Goal: Task Accomplishment & Management: Manage account settings

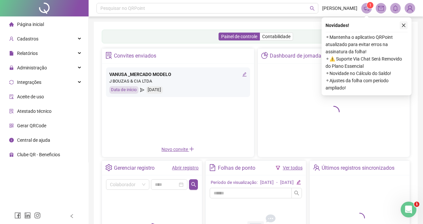
click at [406, 25] on button "button" at bounding box center [404, 25] width 8 height 8
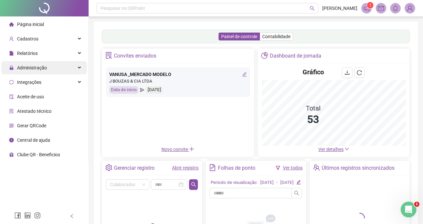
click at [65, 66] on div "Administração" at bounding box center [44, 67] width 86 height 13
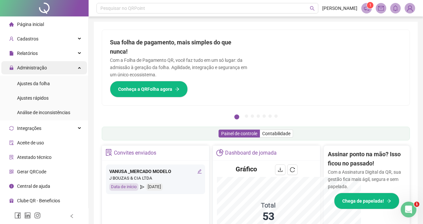
click at [71, 68] on div "Administração" at bounding box center [44, 67] width 86 height 13
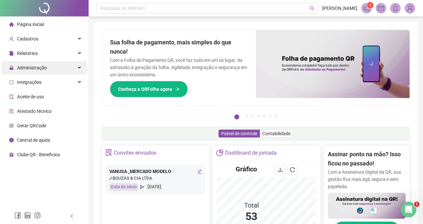
click at [70, 68] on div "Administração" at bounding box center [44, 67] width 86 height 13
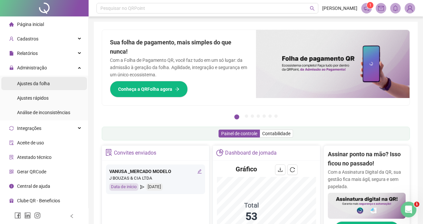
click at [68, 80] on li "Ajustes da folha" at bounding box center [44, 83] width 86 height 13
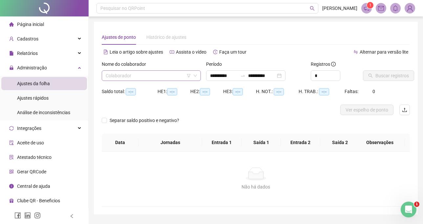
click at [152, 71] on input "search" at bounding box center [148, 76] width 85 height 10
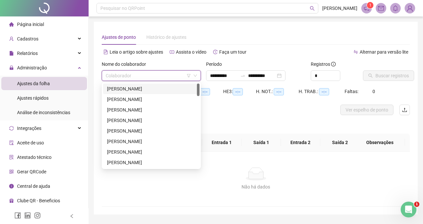
type input "**********"
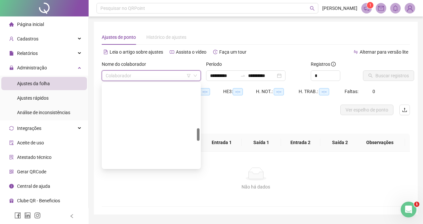
scroll to position [295, 0]
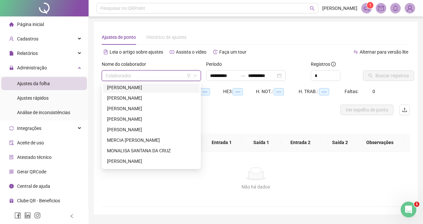
click at [169, 85] on div "[PERSON_NAME]" at bounding box center [151, 87] width 89 height 7
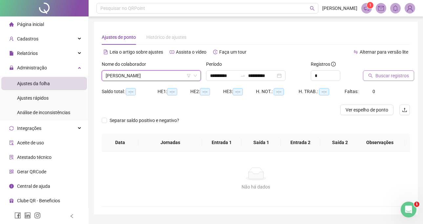
click at [396, 77] on span "Buscar registros" at bounding box center [392, 75] width 33 height 7
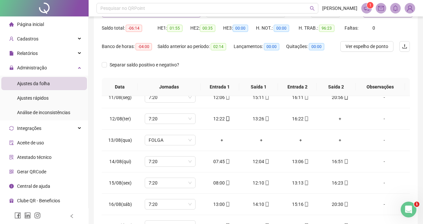
scroll to position [46, 0]
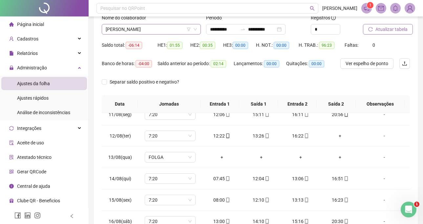
click at [174, 28] on span "[PERSON_NAME]" at bounding box center [151, 29] width 91 height 10
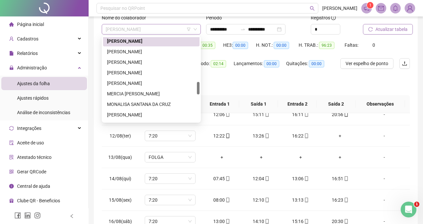
scroll to position [294, 0]
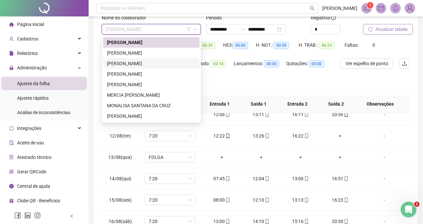
click at [169, 60] on div "[PERSON_NAME]" at bounding box center [151, 63] width 89 height 7
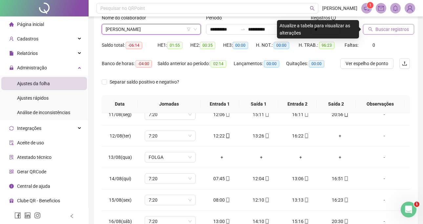
click at [388, 29] on span "Buscar registros" at bounding box center [392, 29] width 33 height 7
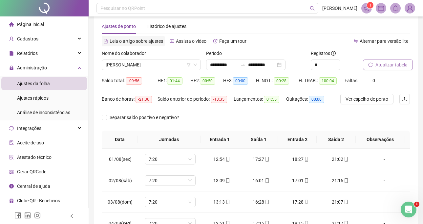
scroll to position [0, 0]
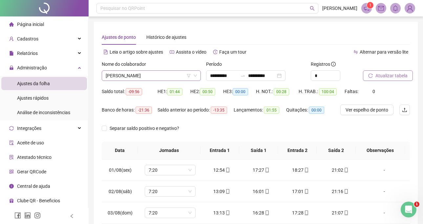
drag, startPoint x: 160, startPoint y: 72, endPoint x: 162, endPoint y: 78, distance: 5.8
click at [160, 73] on span "[PERSON_NAME]" at bounding box center [151, 76] width 91 height 10
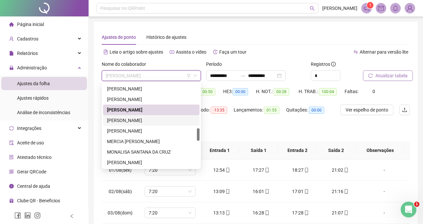
drag, startPoint x: 162, startPoint y: 121, endPoint x: 301, endPoint y: 91, distance: 142.1
click at [162, 121] on div "[PERSON_NAME]" at bounding box center [151, 120] width 89 height 7
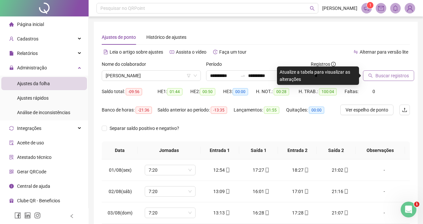
click at [365, 71] on button "Buscar registros" at bounding box center [388, 75] width 51 height 11
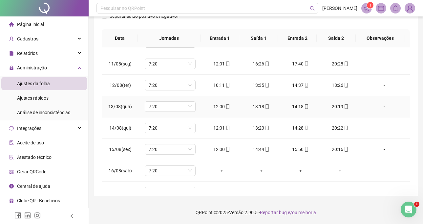
scroll to position [223, 0]
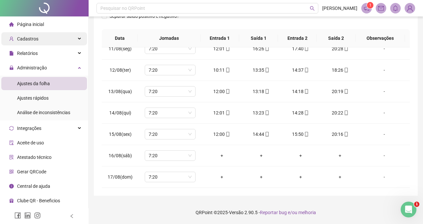
click at [32, 36] on span "Cadastros" at bounding box center [27, 38] width 21 height 5
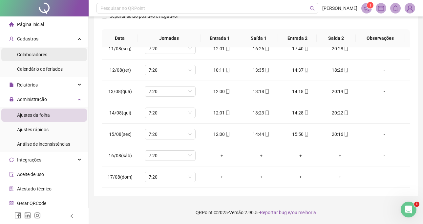
click at [55, 55] on li "Colaboradores" at bounding box center [44, 54] width 86 height 13
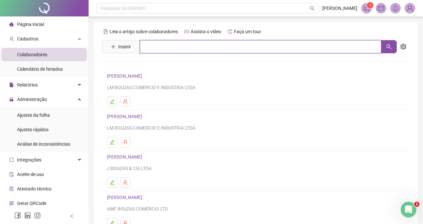
click at [193, 43] on input "text" at bounding box center [261, 46] width 242 height 13
type input "******"
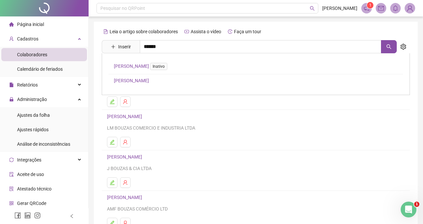
click at [149, 81] on link "[PERSON_NAME]" at bounding box center [131, 80] width 35 height 5
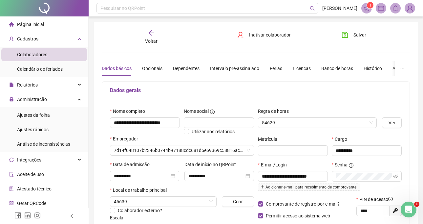
type input "**********"
click at [277, 70] on div "Férias" at bounding box center [276, 68] width 12 height 7
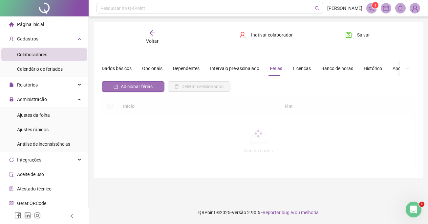
click at [145, 86] on span "Adicionar férias" at bounding box center [137, 86] width 32 height 7
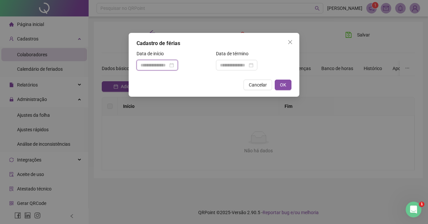
click at [151, 62] on input at bounding box center [155, 64] width 28 height 7
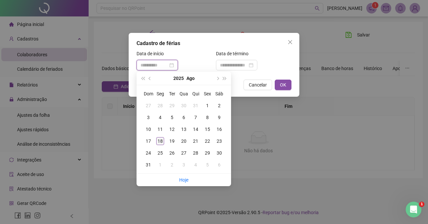
type input "**********"
drag, startPoint x: 162, startPoint y: 139, endPoint x: 171, endPoint y: 127, distance: 14.5
click at [162, 138] on div "18" at bounding box center [160, 141] width 8 height 8
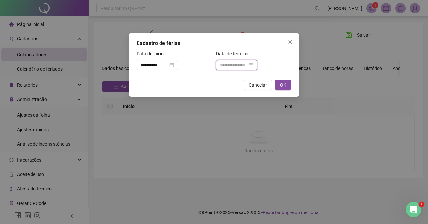
click at [235, 65] on input at bounding box center [234, 64] width 28 height 7
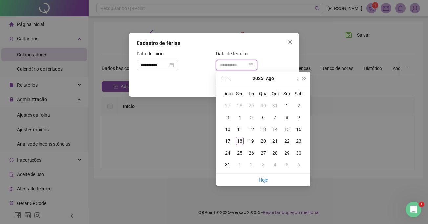
type input "**********"
click at [296, 78] on span "next-year" at bounding box center [296, 77] width 3 height 3
type input "**********"
click at [250, 127] on div "16" at bounding box center [252, 129] width 8 height 8
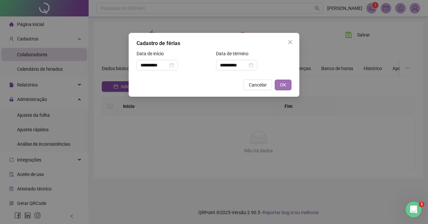
click at [285, 85] on span "OK" at bounding box center [283, 84] width 6 height 7
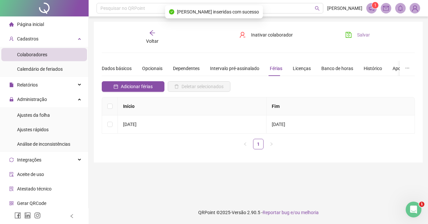
click at [362, 35] on span "Salvar" at bounding box center [363, 34] width 13 height 7
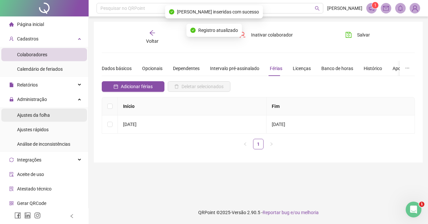
click at [45, 116] on span "Ajustes da folha" at bounding box center [33, 114] width 33 height 5
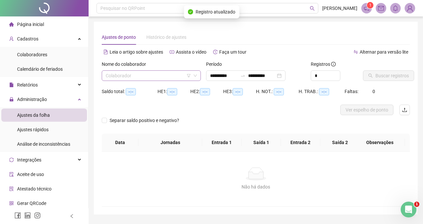
type input "**********"
click at [141, 72] on input "search" at bounding box center [148, 76] width 85 height 10
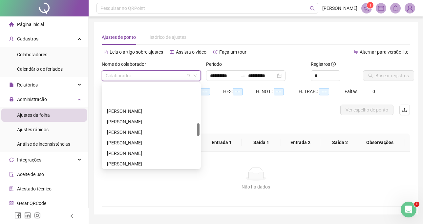
scroll to position [263, 0]
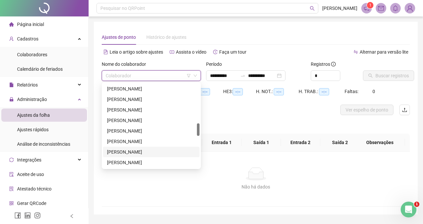
click at [143, 151] on div "[PERSON_NAME]" at bounding box center [151, 151] width 89 height 7
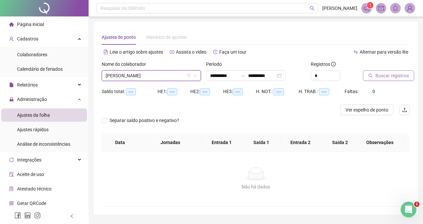
click at [401, 77] on span "Buscar registros" at bounding box center [392, 75] width 33 height 7
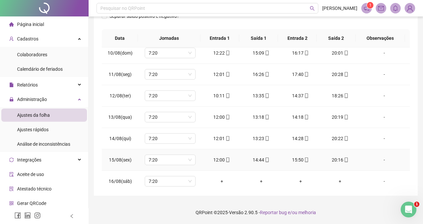
scroll to position [223, 0]
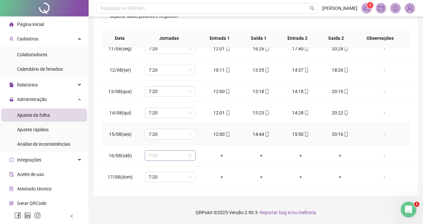
click at [175, 151] on span "7:20" at bounding box center [170, 155] width 43 height 10
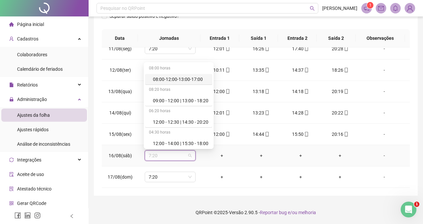
type input "*"
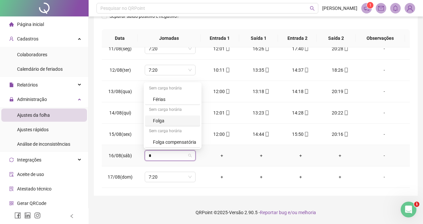
click at [177, 122] on div "Folga" at bounding box center [174, 120] width 43 height 7
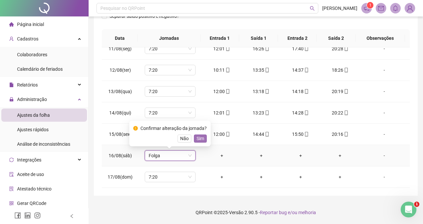
click at [202, 135] on span "Sim" at bounding box center [201, 138] width 8 height 7
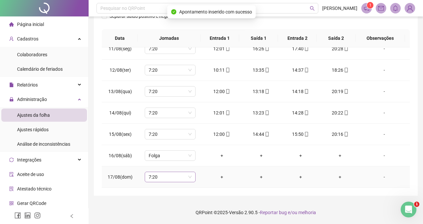
click at [170, 174] on span "7:20" at bounding box center [170, 177] width 43 height 10
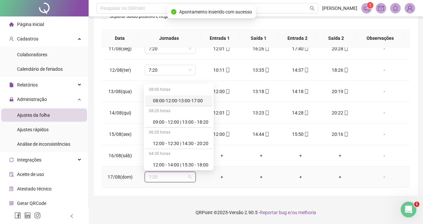
type input "*"
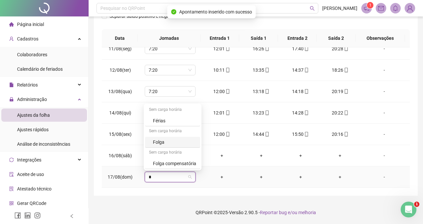
click at [174, 142] on div "Folga" at bounding box center [174, 141] width 43 height 7
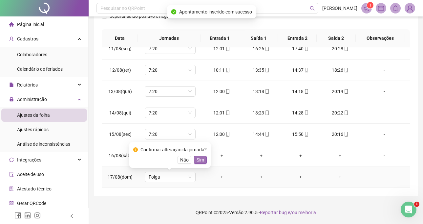
click at [198, 158] on span "Sim" at bounding box center [201, 159] width 8 height 7
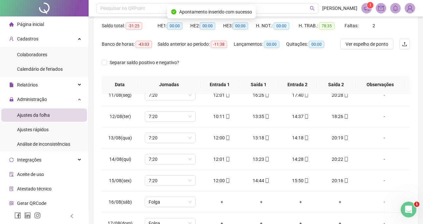
scroll to position [13, 0]
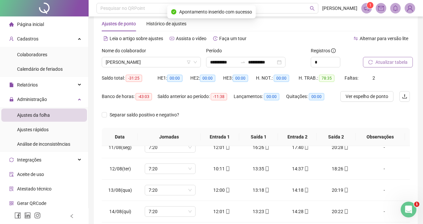
click at [387, 60] on span "Atualizar tabela" at bounding box center [392, 61] width 32 height 7
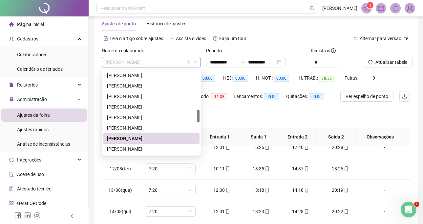
click at [168, 62] on span "[PERSON_NAME]" at bounding box center [151, 62] width 91 height 10
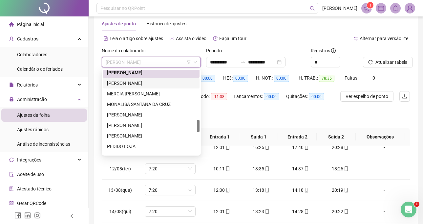
click at [145, 82] on div "[PERSON_NAME]" at bounding box center [151, 82] width 89 height 7
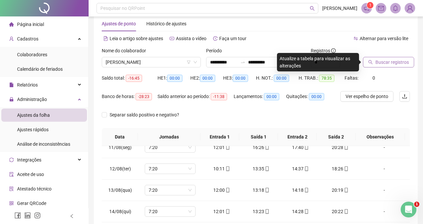
click at [392, 63] on span "Buscar registros" at bounding box center [392, 61] width 33 height 7
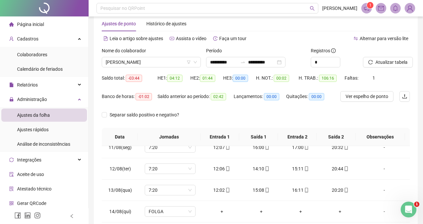
scroll to position [112, 0]
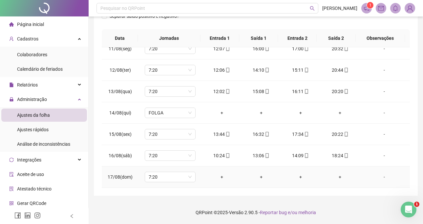
click at [380, 175] on div "-" at bounding box center [384, 176] width 39 height 7
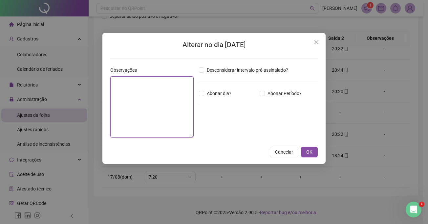
click at [120, 95] on textarea at bounding box center [151, 106] width 83 height 61
type textarea "*"
type textarea "**********"
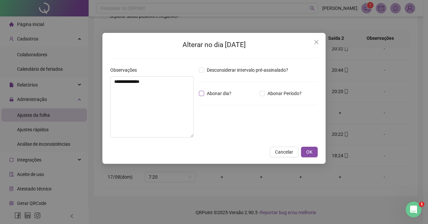
click at [211, 93] on span "Abonar dia?" at bounding box center [219, 93] width 30 height 7
click at [312, 153] on span "OK" at bounding box center [309, 151] width 6 height 7
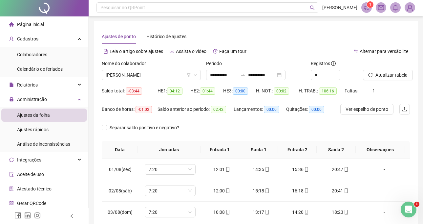
scroll to position [0, 0]
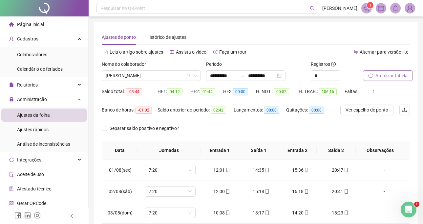
drag, startPoint x: 388, startPoint y: 68, endPoint x: 386, endPoint y: 73, distance: 5.9
click at [386, 73] on div "Atualizar tabela" at bounding box center [378, 70] width 31 height 20
click at [386, 73] on span "Atualizar tabela" at bounding box center [392, 75] width 32 height 7
click at [166, 71] on span "[PERSON_NAME]" at bounding box center [151, 76] width 91 height 10
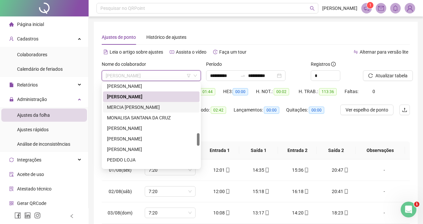
drag, startPoint x: 159, startPoint y: 109, endPoint x: 290, endPoint y: 94, distance: 131.3
click at [159, 109] on div "MERCIA [PERSON_NAME]" at bounding box center [151, 106] width 89 height 7
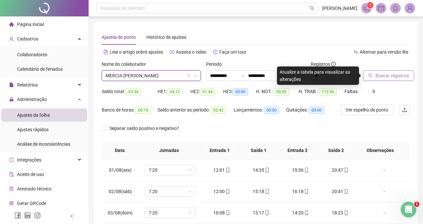
click at [377, 74] on span "Buscar registros" at bounding box center [392, 75] width 33 height 7
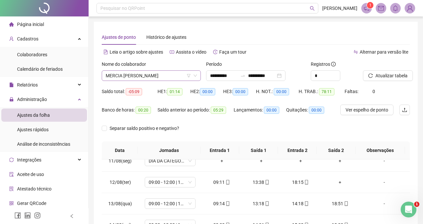
click at [149, 74] on span "MERCIA [PERSON_NAME]" at bounding box center [151, 76] width 91 height 10
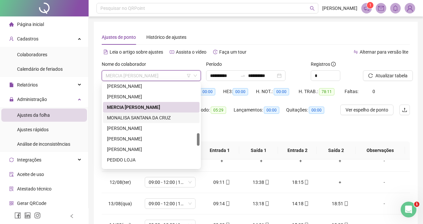
click at [153, 118] on div "MONALISA SANTANA DA CRUZ" at bounding box center [151, 117] width 89 height 7
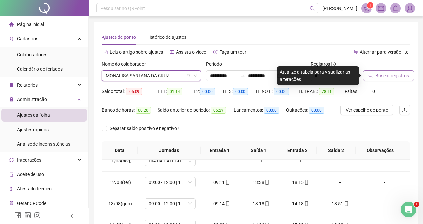
click at [381, 80] on button "Buscar registros" at bounding box center [388, 75] width 51 height 11
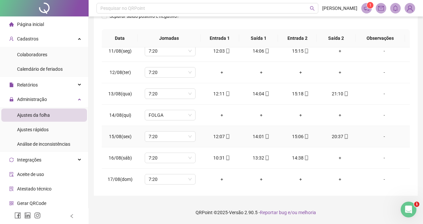
scroll to position [223, 0]
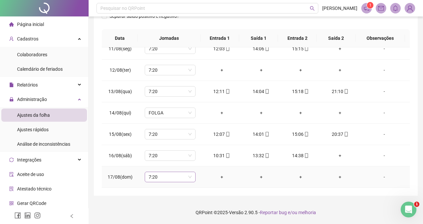
click at [172, 176] on span "7:20" at bounding box center [170, 177] width 43 height 10
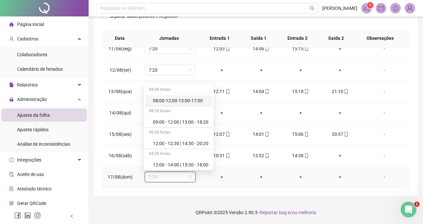
type input "*"
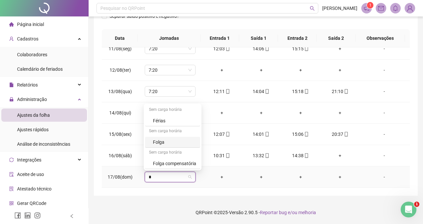
drag, startPoint x: 172, startPoint y: 142, endPoint x: 179, endPoint y: 139, distance: 7.3
click at [172, 142] on div "Folga" at bounding box center [174, 141] width 43 height 7
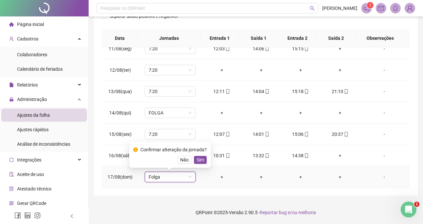
click at [197, 161] on span "Sim" at bounding box center [201, 159] width 8 height 7
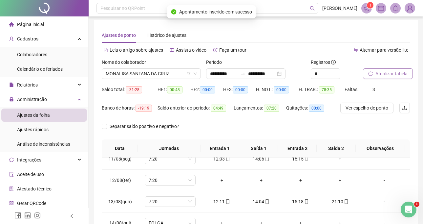
scroll to position [0, 0]
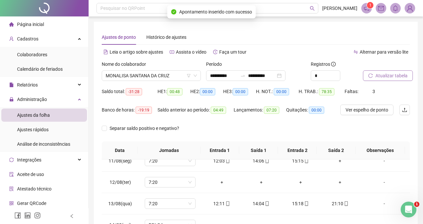
click at [388, 79] on span "Atualizar tabela" at bounding box center [392, 75] width 32 height 7
click at [361, 110] on span "Ver espelho de ponto" at bounding box center [367, 109] width 43 height 7
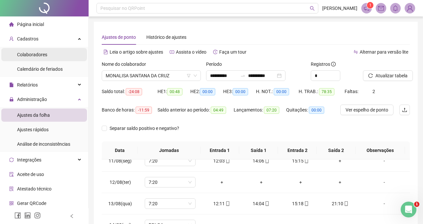
click at [67, 53] on li "Colaboradores" at bounding box center [44, 54] width 86 height 13
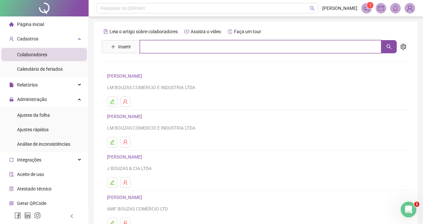
click at [186, 48] on input "text" at bounding box center [261, 46] width 242 height 13
type input "****"
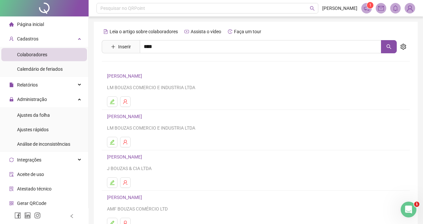
click at [161, 67] on link "MONALISA SANTANA DA CRUZ" at bounding box center [146, 65] width 64 height 5
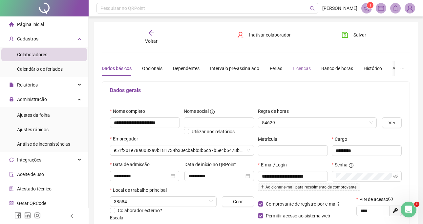
type input "**********"
click at [331, 71] on div "Banco de horas" at bounding box center [337, 68] width 32 height 7
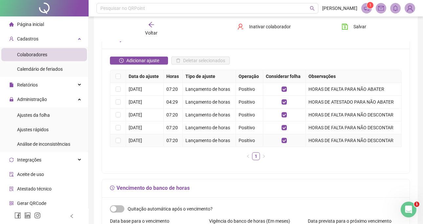
scroll to position [131, 0]
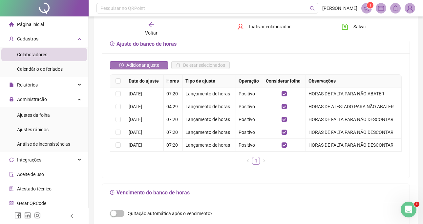
click at [152, 65] on span "Adicionar ajuste" at bounding box center [142, 64] width 33 height 7
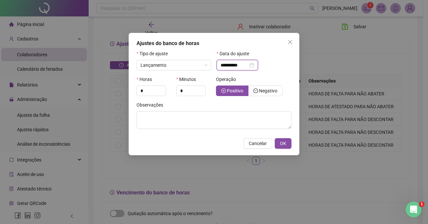
click at [221, 63] on input "**********" at bounding box center [235, 64] width 28 height 7
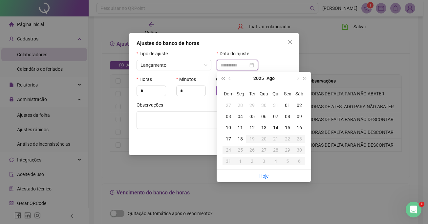
type input "**********"
click at [301, 103] on div "02" at bounding box center [300, 104] width 12 height 7
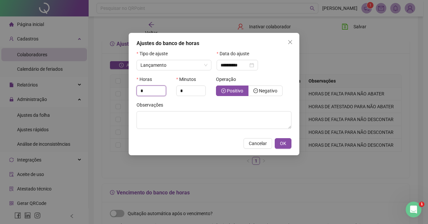
drag, startPoint x: 156, startPoint y: 90, endPoint x: 125, endPoint y: 90, distance: 31.5
click at [125, 90] on div "**********" at bounding box center [214, 112] width 428 height 224
type input "*"
drag, startPoint x: 192, startPoint y: 90, endPoint x: 172, endPoint y: 93, distance: 20.2
click at [172, 93] on div "Horas * Minutos * Operação Positivo Negativo" at bounding box center [214, 89] width 159 height 26
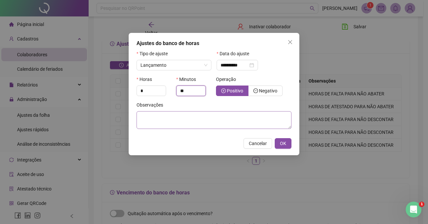
type input "**"
click at [177, 119] on textarea at bounding box center [214, 120] width 155 height 18
type textarea "**********"
click at [292, 139] on div "**********" at bounding box center [214, 94] width 171 height 122
click at [286, 139] on button "OK" at bounding box center [283, 143] width 17 height 11
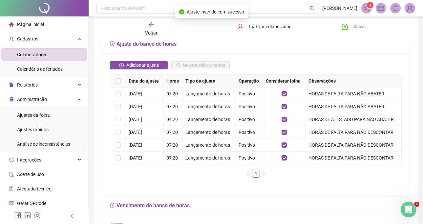
click at [348, 31] on button "Salvar" at bounding box center [354, 26] width 34 height 11
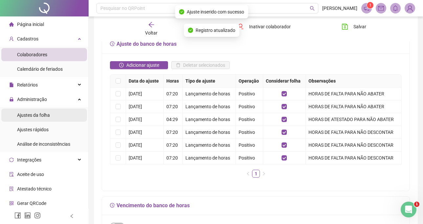
click at [35, 117] on span "Ajustes da folha" at bounding box center [33, 114] width 33 height 5
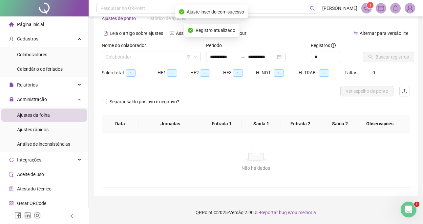
scroll to position [19, 0]
type input "**********"
click at [165, 57] on input "search" at bounding box center [148, 57] width 85 height 10
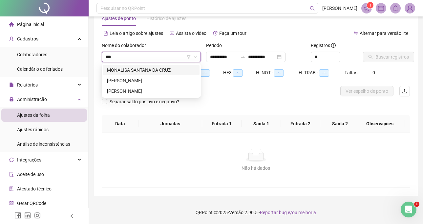
type input "****"
drag, startPoint x: 179, startPoint y: 67, endPoint x: 284, endPoint y: 70, distance: 105.5
click at [180, 67] on div "MONALISA SANTANA DA CRUZ" at bounding box center [151, 69] width 89 height 7
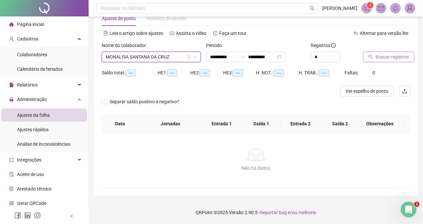
click at [392, 61] on button "Buscar registros" at bounding box center [388, 57] width 51 height 11
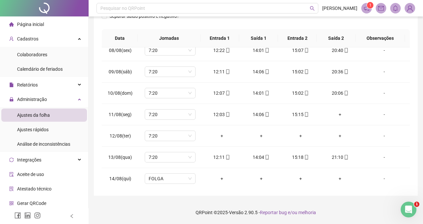
scroll to position [0, 0]
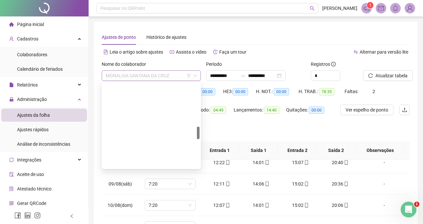
click at [156, 77] on span "MONALISA SANTANA DA CRUZ" at bounding box center [151, 76] width 91 height 10
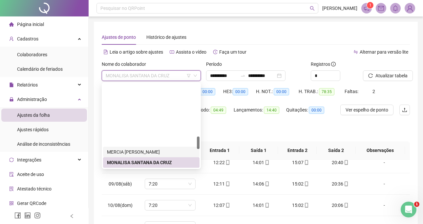
scroll to position [349, 0]
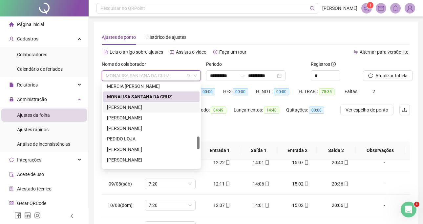
click at [143, 110] on div "[PERSON_NAME]" at bounding box center [151, 106] width 89 height 7
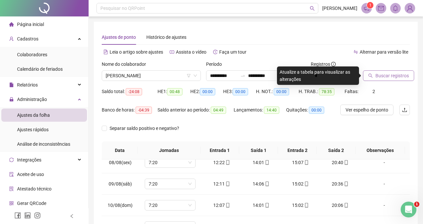
click at [397, 72] on button "Buscar registros" at bounding box center [388, 75] width 51 height 11
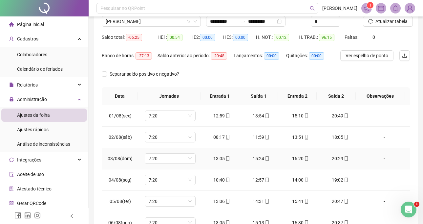
scroll to position [13, 0]
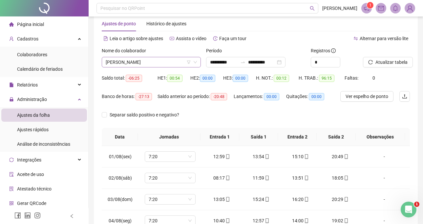
click at [150, 63] on span "[PERSON_NAME]" at bounding box center [151, 62] width 91 height 10
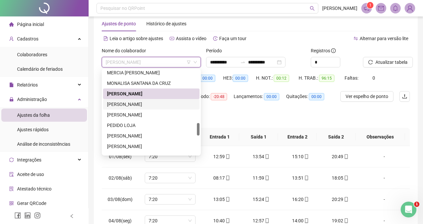
click at [148, 106] on div "[PERSON_NAME]" at bounding box center [151, 103] width 89 height 7
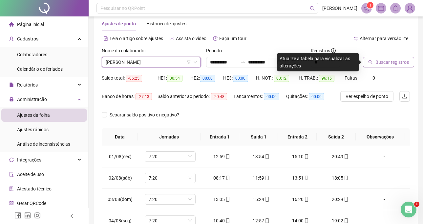
click at [381, 63] on span "Buscar registros" at bounding box center [392, 61] width 33 height 7
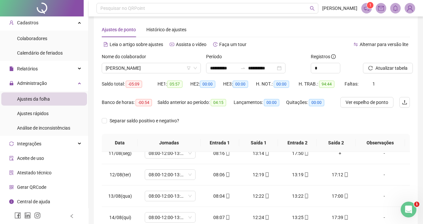
scroll to position [0, 0]
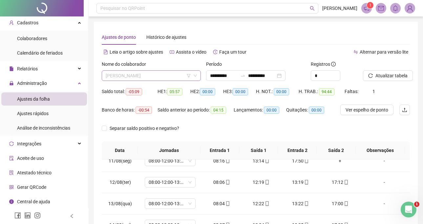
click at [168, 76] on span "[PERSON_NAME]" at bounding box center [151, 76] width 91 height 10
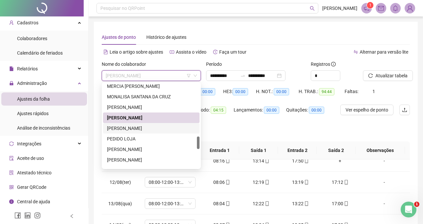
click at [170, 127] on div "[PERSON_NAME]" at bounding box center [151, 127] width 89 height 7
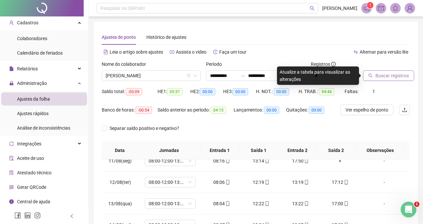
click at [384, 77] on span "Buscar registros" at bounding box center [392, 75] width 33 height 7
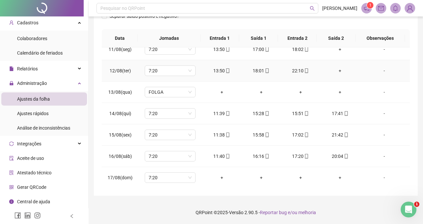
scroll to position [223, 0]
click at [174, 173] on span "7:20" at bounding box center [170, 177] width 43 height 10
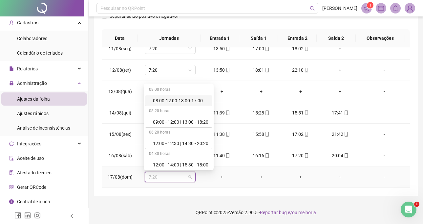
type input "*"
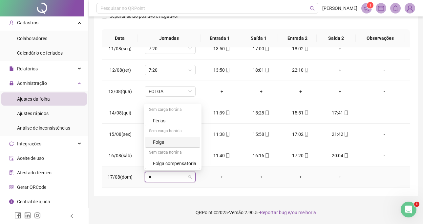
click at [164, 140] on div "Folga" at bounding box center [174, 141] width 43 height 7
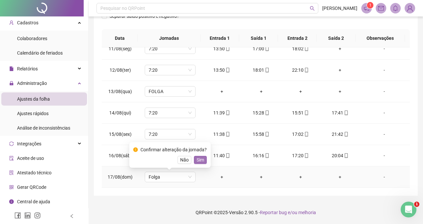
click at [197, 157] on span "Sim" at bounding box center [201, 159] width 8 height 7
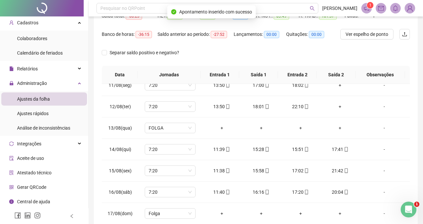
scroll to position [13, 0]
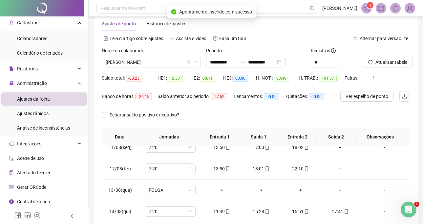
click at [382, 55] on div at bounding box center [378, 52] width 31 height 10
click at [382, 61] on span "Atualizar tabela" at bounding box center [392, 61] width 32 height 7
click at [363, 57] on button "Atualizar tabela" at bounding box center [388, 62] width 50 height 11
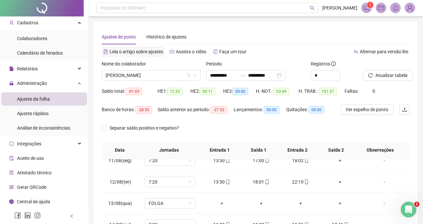
scroll to position [0, 0]
click at [162, 72] on span "[PERSON_NAME]" at bounding box center [151, 76] width 91 height 10
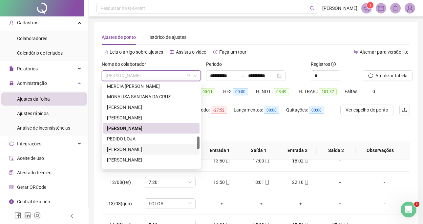
click at [132, 152] on div "[PERSON_NAME]" at bounding box center [151, 148] width 89 height 7
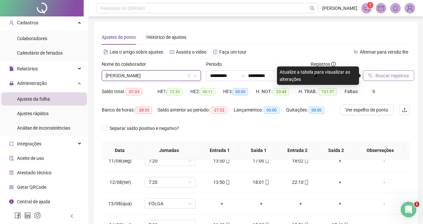
click at [392, 73] on span "Buscar registros" at bounding box center [392, 75] width 33 height 7
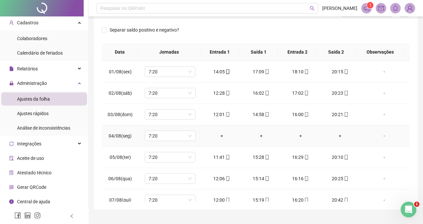
scroll to position [98, 0]
click at [174, 138] on span "7:20" at bounding box center [170, 135] width 43 height 10
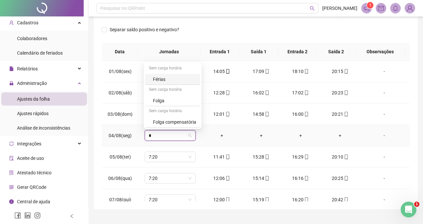
type input "*"
click at [171, 96] on div "Folga" at bounding box center [172, 100] width 55 height 11
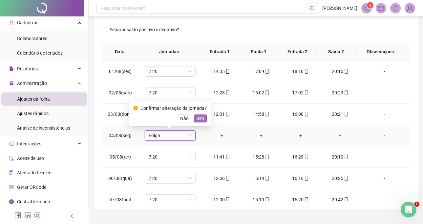
click at [200, 120] on span "Sim" at bounding box center [201, 118] width 8 height 7
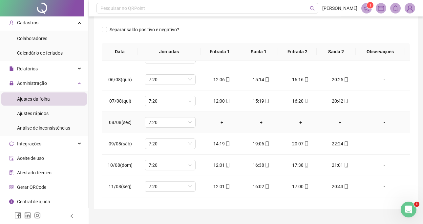
click at [380, 117] on td "-" at bounding box center [385, 122] width 50 height 21
click at [381, 119] on div "-" at bounding box center [384, 122] width 39 height 7
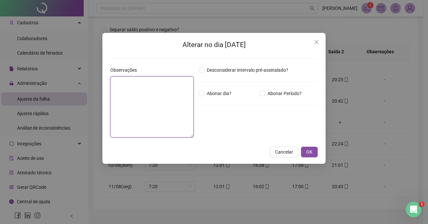
drag, startPoint x: 133, startPoint y: 96, endPoint x: 384, endPoint y: 114, distance: 251.5
click at [133, 96] on textarea at bounding box center [151, 106] width 83 height 61
type textarea "**********"
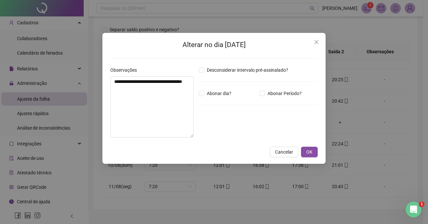
click at [197, 93] on div "Desconsiderar intervalo pré-assinalado? Abonar dia? Abonar Período? Horas a abo…" at bounding box center [258, 104] width 124 height 76
click at [310, 154] on span "OK" at bounding box center [309, 151] width 6 height 7
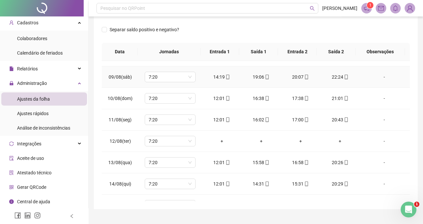
scroll to position [197, 0]
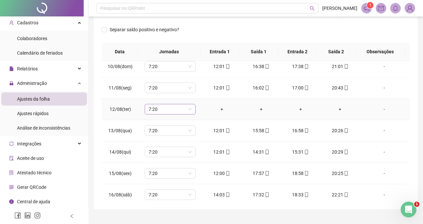
click at [189, 107] on span "7:20" at bounding box center [170, 109] width 43 height 10
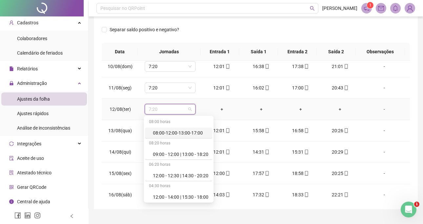
type input "*"
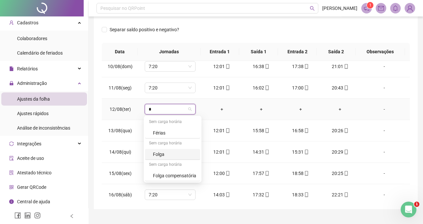
click at [175, 152] on div "Folga" at bounding box center [174, 153] width 43 height 7
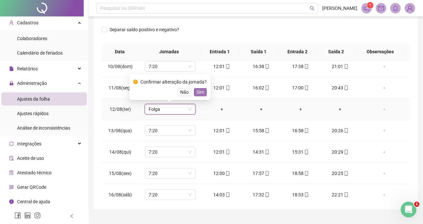
click at [197, 92] on span "Sim" at bounding box center [201, 91] width 8 height 7
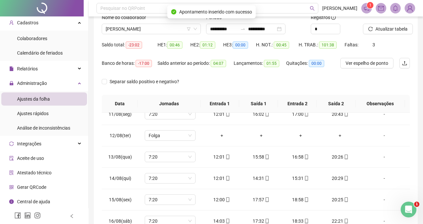
scroll to position [46, 0]
click at [384, 31] on span "Atualizar tabela" at bounding box center [392, 29] width 32 height 7
click at [160, 34] on span "[PERSON_NAME]" at bounding box center [151, 29] width 91 height 10
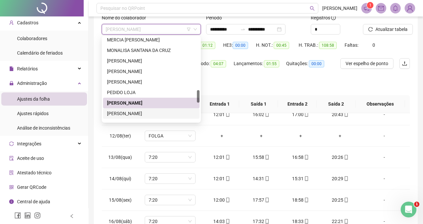
click at [151, 113] on div "[PERSON_NAME]" at bounding box center [151, 113] width 89 height 7
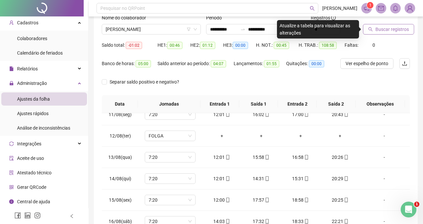
click at [371, 29] on icon "search" at bounding box center [371, 29] width 4 height 4
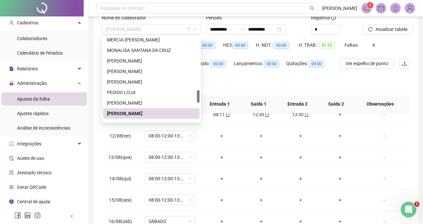
drag, startPoint x: 167, startPoint y: 32, endPoint x: 177, endPoint y: 64, distance: 32.9
click at [167, 33] on span "[PERSON_NAME]" at bounding box center [151, 29] width 91 height 10
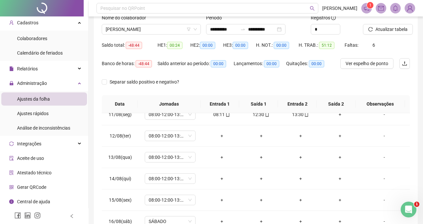
click at [246, 86] on div "Separar saldo positivo e negativo?" at bounding box center [256, 85] width 308 height 18
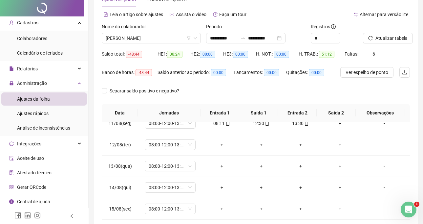
scroll to position [0, 0]
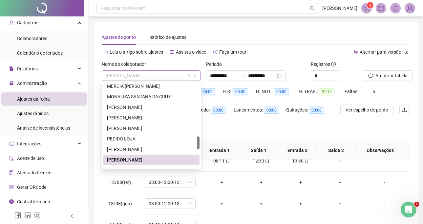
click at [162, 76] on span "[PERSON_NAME]" at bounding box center [151, 76] width 91 height 10
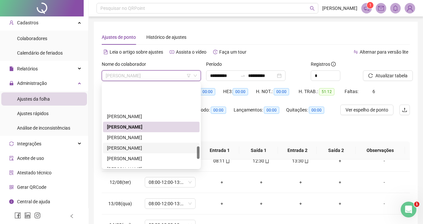
scroll to position [415, 0]
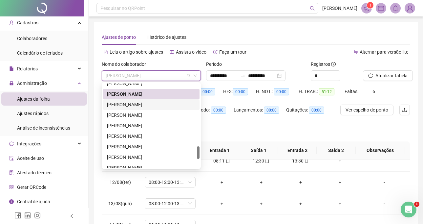
click at [139, 104] on div "[PERSON_NAME]" at bounding box center [151, 104] width 89 height 7
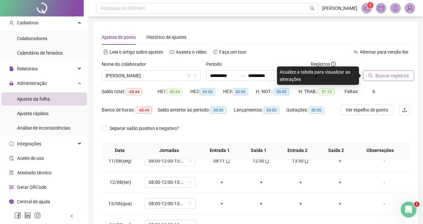
click at [398, 80] on button "Buscar registros" at bounding box center [388, 75] width 51 height 11
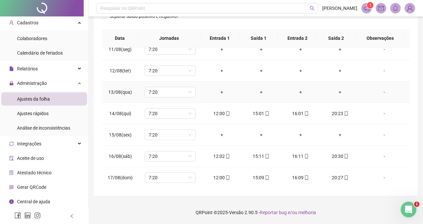
scroll to position [223, 0]
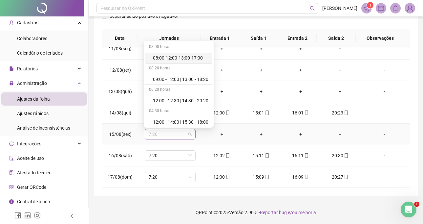
click at [158, 135] on span "7:20" at bounding box center [170, 134] width 43 height 10
type input "*"
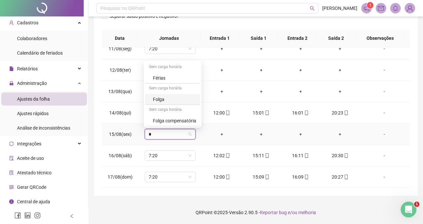
click at [171, 97] on div "Folga" at bounding box center [174, 99] width 43 height 7
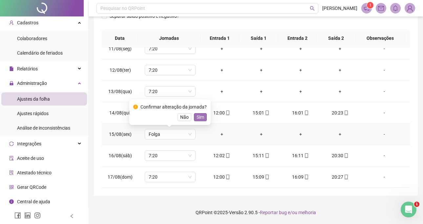
click at [197, 120] on span "Sim" at bounding box center [201, 116] width 8 height 7
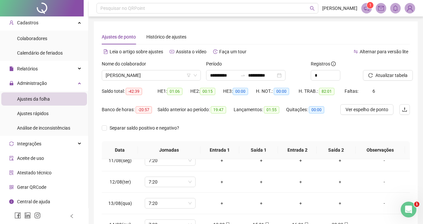
scroll to position [0, 0]
click at [383, 72] on span "Atualizar tabela" at bounding box center [392, 75] width 32 height 7
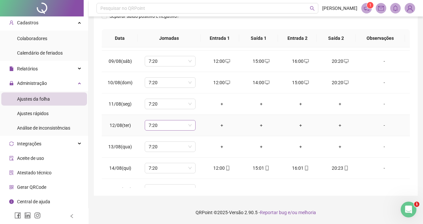
scroll to position [157, 0]
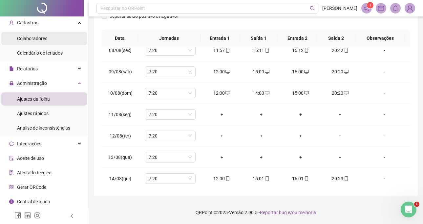
click at [48, 42] on li "Colaboradores" at bounding box center [44, 38] width 86 height 13
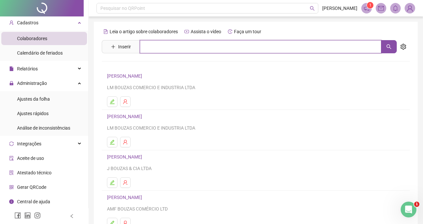
click at [164, 48] on input "text" at bounding box center [261, 46] width 242 height 13
type input "***"
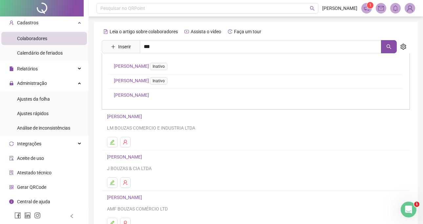
click at [144, 97] on link "[PERSON_NAME]" at bounding box center [131, 94] width 35 height 5
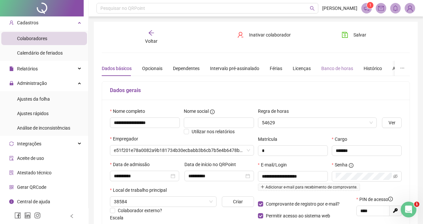
type input "**********"
click at [326, 71] on div "Banco de horas" at bounding box center [337, 68] width 32 height 7
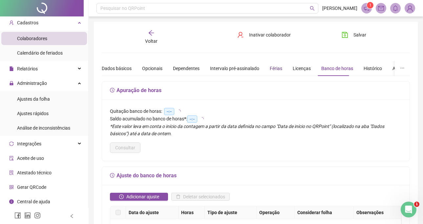
drag, startPoint x: 271, startPoint y: 68, endPoint x: 268, endPoint y: 71, distance: 4.6
click at [271, 68] on div "Férias" at bounding box center [276, 68] width 12 height 7
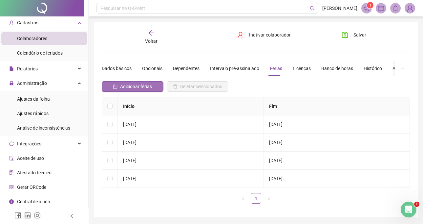
click at [144, 89] on span "Adicionar férias" at bounding box center [136, 86] width 32 height 7
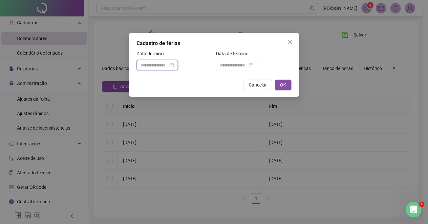
click at [163, 66] on input at bounding box center [155, 64] width 28 height 7
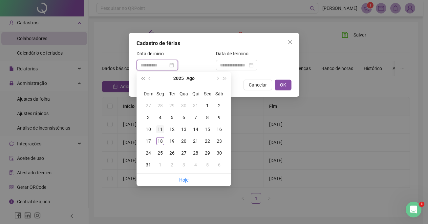
type input "**********"
click at [161, 128] on div "11" at bounding box center [160, 129] width 8 height 8
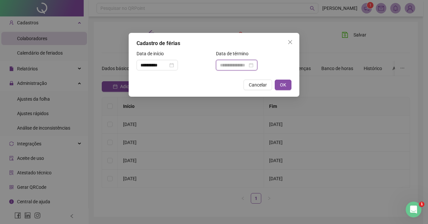
click at [246, 65] on input at bounding box center [234, 64] width 28 height 7
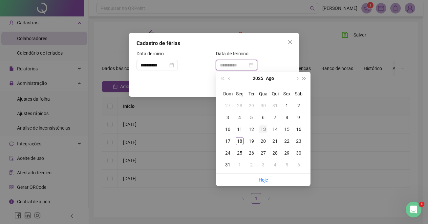
type input "**********"
click at [265, 130] on div "13" at bounding box center [263, 129] width 8 height 8
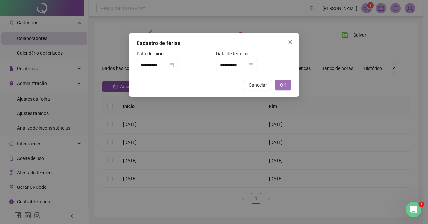
click at [281, 87] on span "OK" at bounding box center [283, 84] width 6 height 7
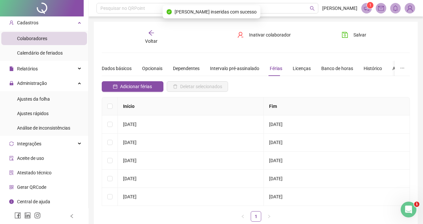
drag, startPoint x: 349, startPoint y: 37, endPoint x: 335, endPoint y: 49, distance: 17.7
click at [349, 38] on button "Salvar" at bounding box center [354, 35] width 34 height 11
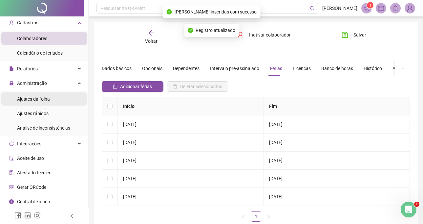
click at [54, 102] on li "Ajustes da folha" at bounding box center [44, 98] width 86 height 13
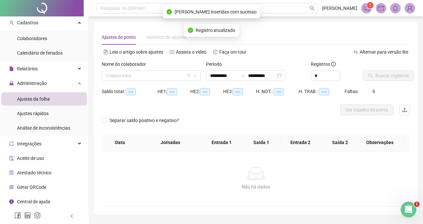
type input "**********"
click at [150, 77] on input "search" at bounding box center [148, 76] width 85 height 10
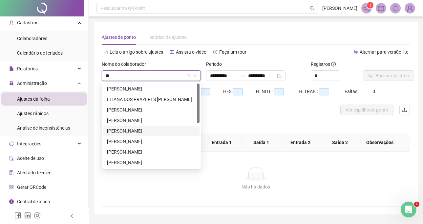
type input "***"
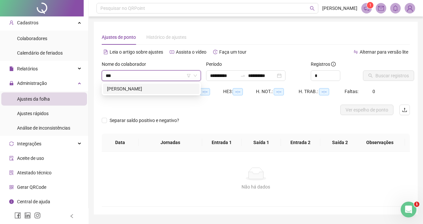
click at [141, 91] on div "[PERSON_NAME]" at bounding box center [151, 88] width 89 height 7
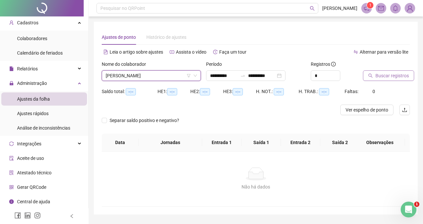
click at [392, 77] on span "Buscar registros" at bounding box center [392, 75] width 33 height 7
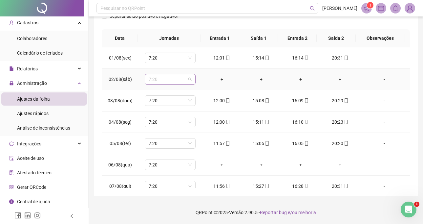
click at [170, 77] on span "7:20" at bounding box center [170, 79] width 43 height 10
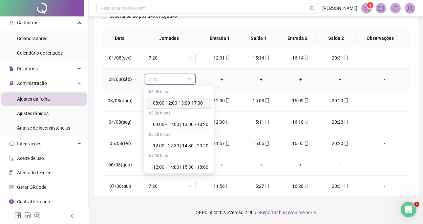
type input "*"
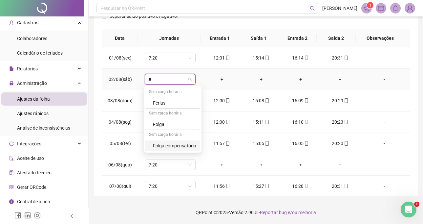
click at [178, 145] on div "Folga compensatória" at bounding box center [174, 145] width 43 height 7
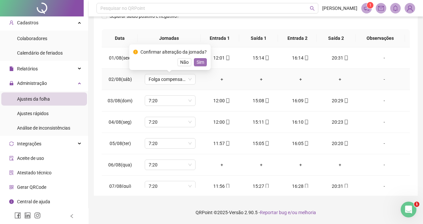
click at [197, 61] on span "Sim" at bounding box center [201, 61] width 8 height 7
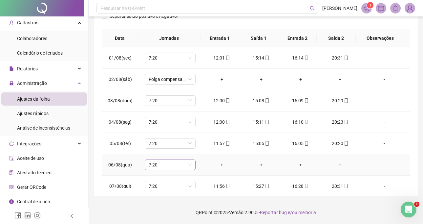
click at [167, 160] on div "7:20" at bounding box center [170, 164] width 51 height 11
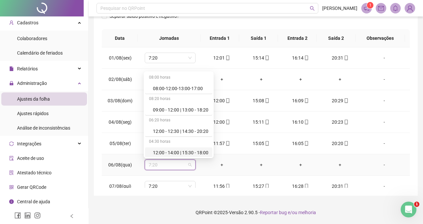
type input "*"
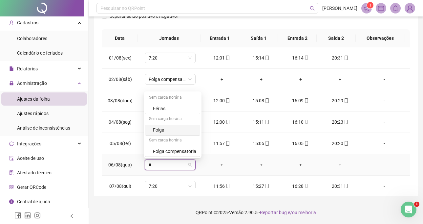
drag, startPoint x: 169, startPoint y: 127, endPoint x: 189, endPoint y: 129, distance: 20.1
click at [169, 127] on div "Folga" at bounding box center [174, 129] width 43 height 7
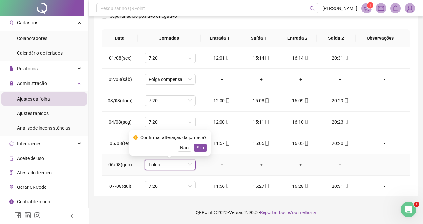
click at [198, 146] on span "Sim" at bounding box center [201, 147] width 8 height 7
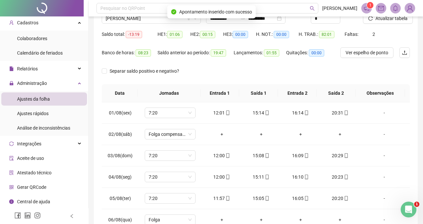
scroll to position [13, 0]
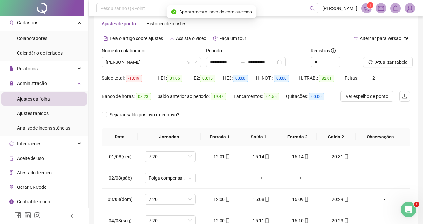
click at [368, 68] on div "Atualizar tabela" at bounding box center [386, 60] width 52 height 26
click at [372, 66] on button "Atualizar tabela" at bounding box center [388, 62] width 50 height 11
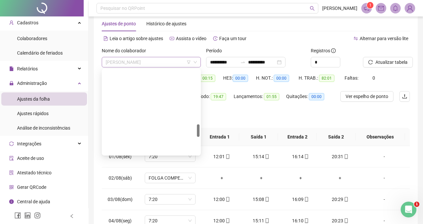
click at [162, 66] on span "[PERSON_NAME]" at bounding box center [151, 62] width 91 height 10
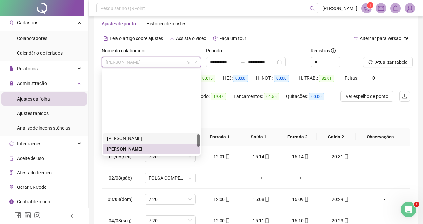
scroll to position [423, 0]
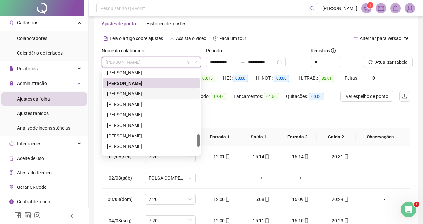
click at [151, 95] on div "[PERSON_NAME]" at bounding box center [151, 93] width 89 height 7
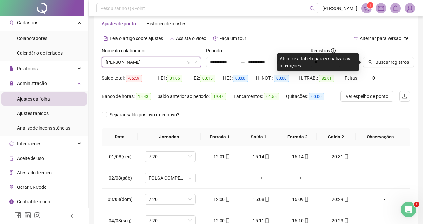
click at [382, 67] on div "Buscar registros" at bounding box center [386, 60] width 52 height 26
click at [382, 64] on span "Buscar registros" at bounding box center [392, 61] width 33 height 7
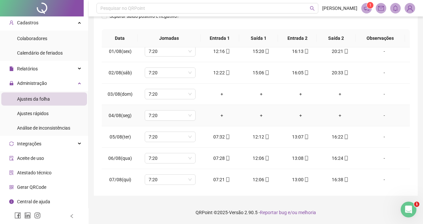
scroll to position [0, 0]
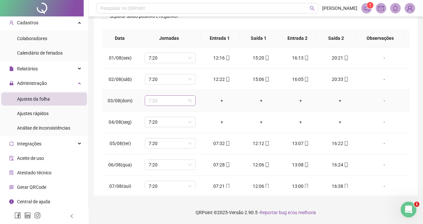
click at [181, 96] on span "7:20" at bounding box center [170, 101] width 43 height 10
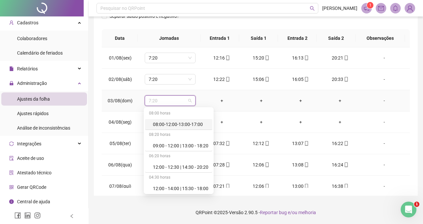
type input "*"
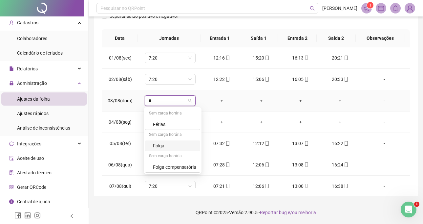
click at [190, 145] on div "Folga" at bounding box center [174, 145] width 43 height 7
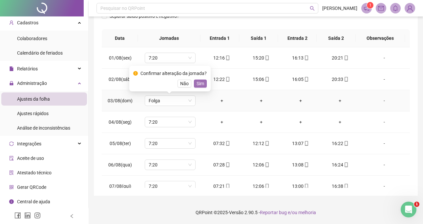
click at [199, 81] on span "Sim" at bounding box center [201, 83] width 8 height 7
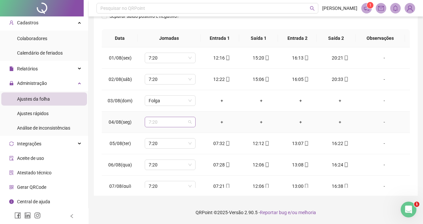
click at [172, 120] on span "7:20" at bounding box center [170, 122] width 43 height 10
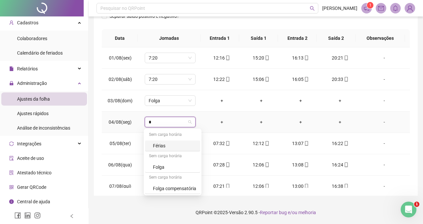
type input "*"
drag, startPoint x: 180, startPoint y: 168, endPoint x: 180, endPoint y: 158, distance: 9.9
click at [180, 168] on div "Folga" at bounding box center [174, 166] width 43 height 7
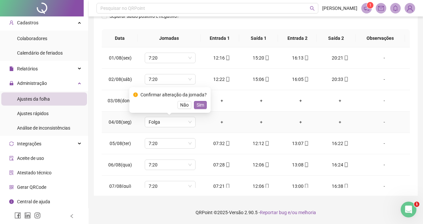
click at [197, 105] on span "Sim" at bounding box center [201, 104] width 8 height 7
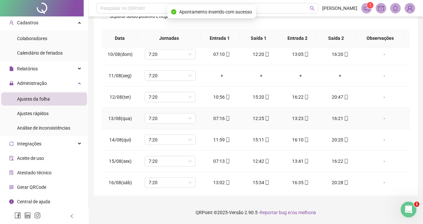
scroll to position [197, 0]
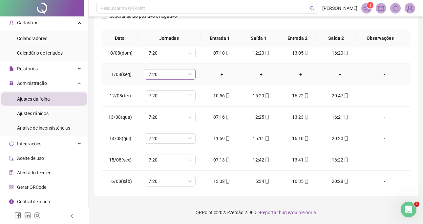
click at [179, 72] on span "7:20" at bounding box center [170, 74] width 43 height 10
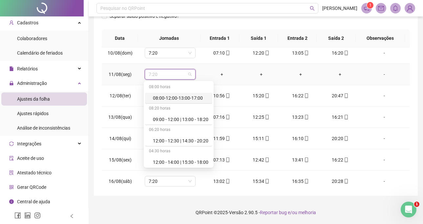
type input "*"
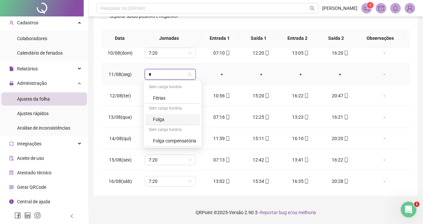
click at [179, 123] on div "Folga" at bounding box center [172, 119] width 55 height 11
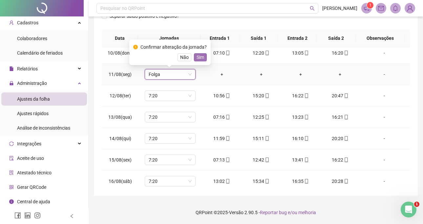
click at [205, 56] on button "Sim" at bounding box center [200, 57] width 13 height 8
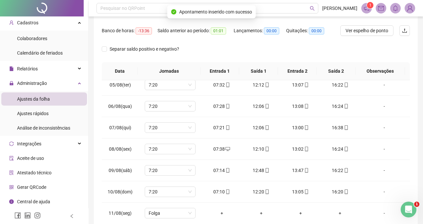
scroll to position [13, 0]
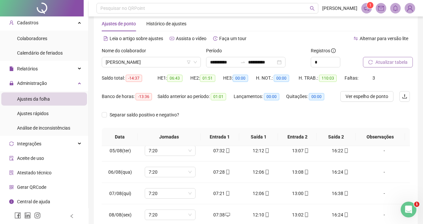
click at [386, 60] on span "Atualizar tabela" at bounding box center [392, 61] width 32 height 7
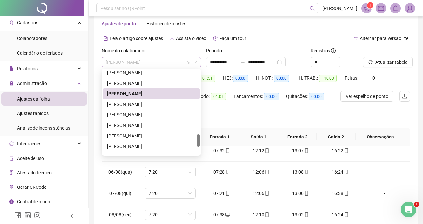
click at [159, 64] on span "[PERSON_NAME]" at bounding box center [151, 62] width 91 height 10
click at [141, 102] on div "[PERSON_NAME]" at bounding box center [151, 103] width 89 height 7
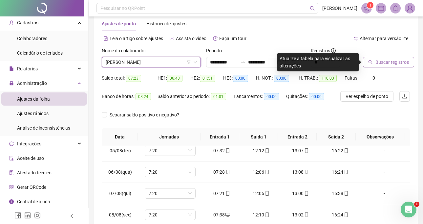
click at [387, 60] on span "Buscar registros" at bounding box center [392, 61] width 33 height 7
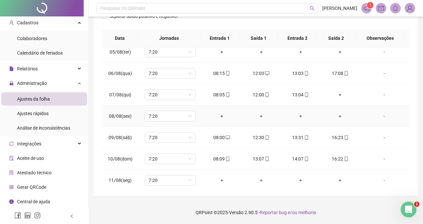
scroll to position [0, 0]
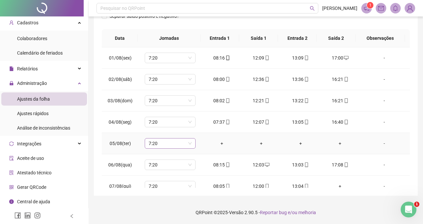
click at [160, 144] on span "7:20" at bounding box center [170, 143] width 43 height 10
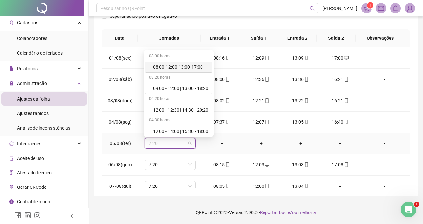
type input "*"
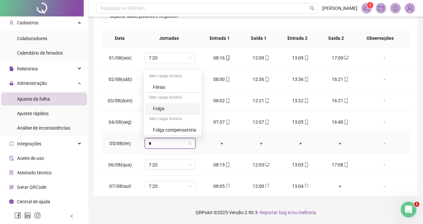
click at [173, 108] on div "Folga" at bounding box center [174, 108] width 43 height 7
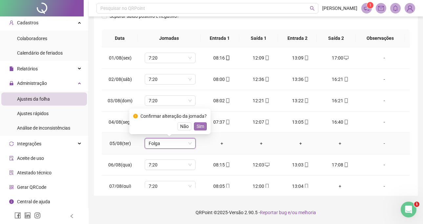
click at [198, 125] on span "Sim" at bounding box center [201, 125] width 8 height 7
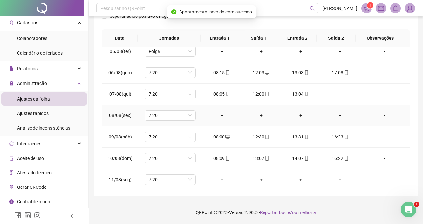
scroll to position [98, 0]
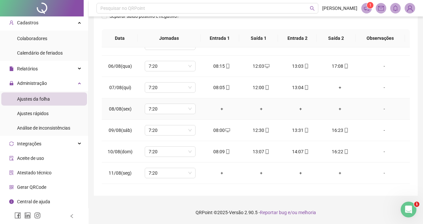
click at [387, 110] on div "-" at bounding box center [384, 108] width 39 height 7
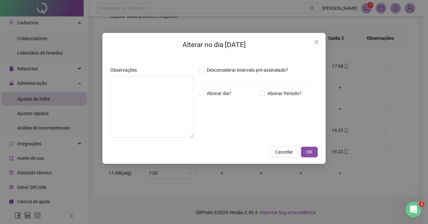
drag, startPoint x: 95, startPoint y: 83, endPoint x: 113, endPoint y: 89, distance: 18.9
click at [106, 86] on div "Alterar no dia [DATE] Observações Desconsiderar intervalo pré-assinalado? Abona…" at bounding box center [214, 112] width 428 height 224
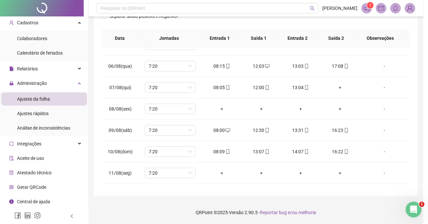
drag, startPoint x: 115, startPoint y: 90, endPoint x: 119, endPoint y: 98, distance: 9.4
click at [115, 90] on div "Alterar no dia [DATE] Observações Desconsiderar intervalo pré-assinalado? Abona…" at bounding box center [214, 112] width 428 height 224
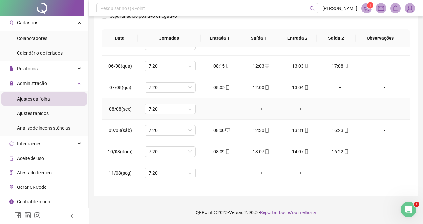
drag, startPoint x: 370, startPoint y: 110, endPoint x: 376, endPoint y: 108, distance: 5.6
click at [371, 110] on div "-" at bounding box center [384, 108] width 39 height 7
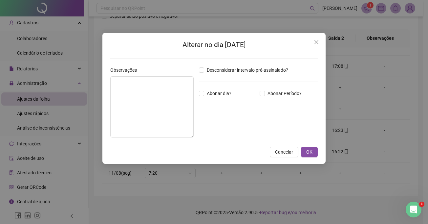
click at [376, 108] on div "Alterar no dia [DATE] Observações Desconsiderar intervalo pré-assinalado? Abona…" at bounding box center [214, 112] width 428 height 224
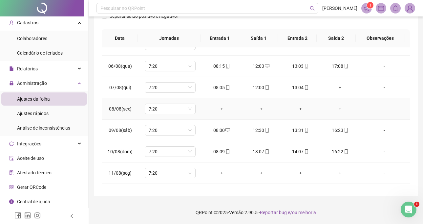
click at [380, 109] on div "-" at bounding box center [384, 108] width 39 height 7
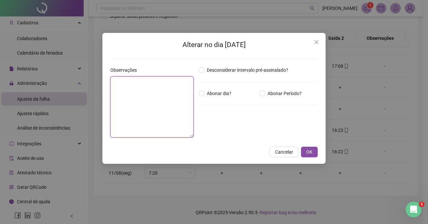
click at [183, 109] on textarea at bounding box center [151, 106] width 83 height 61
type textarea "**********"
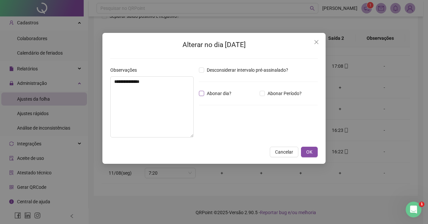
click at [210, 93] on span "Abonar dia?" at bounding box center [219, 93] width 30 height 7
click at [312, 155] on span "OK" at bounding box center [309, 151] width 6 height 7
click at [310, 148] on div "**********" at bounding box center [214, 112] width 428 height 224
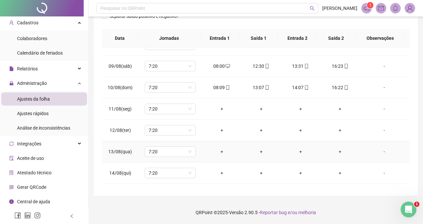
scroll to position [164, 0]
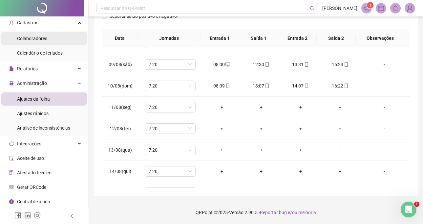
click at [45, 39] on span "Colaboradores" at bounding box center [32, 38] width 30 height 5
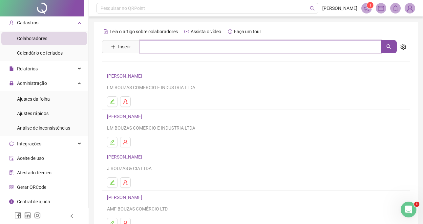
click at [188, 52] on input "text" at bounding box center [261, 46] width 242 height 13
type input "****"
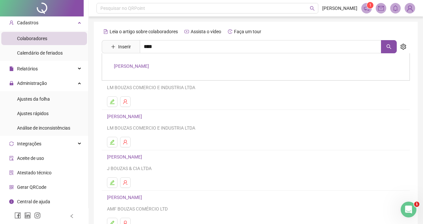
click at [149, 68] on link "[PERSON_NAME]" at bounding box center [131, 65] width 35 height 5
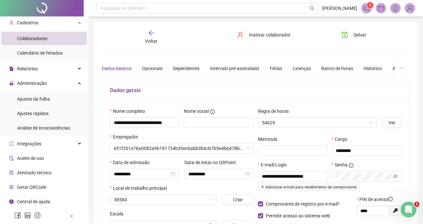
type input "**********"
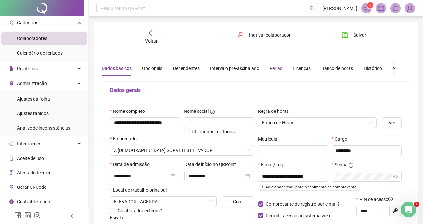
click at [273, 70] on div "Férias" at bounding box center [276, 68] width 12 height 7
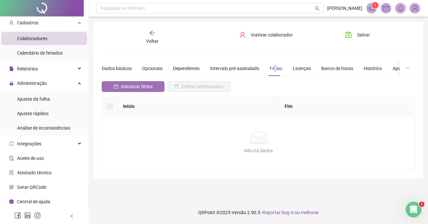
click at [143, 87] on span "Adicionar férias" at bounding box center [137, 86] width 32 height 7
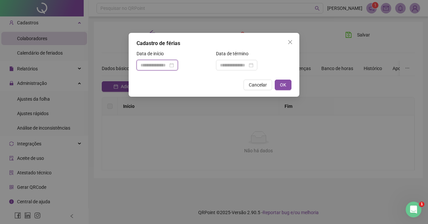
click at [164, 68] on input at bounding box center [155, 64] width 28 height 7
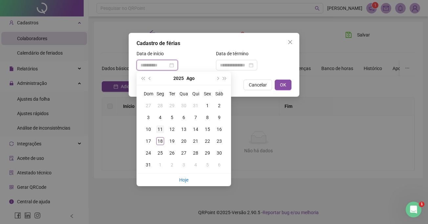
type input "**********"
click at [158, 127] on div "11" at bounding box center [160, 129] width 8 height 8
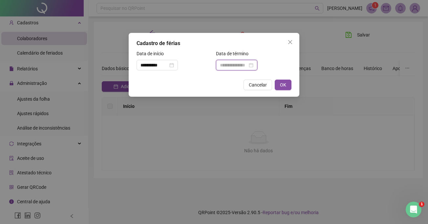
click at [237, 67] on input at bounding box center [234, 64] width 28 height 7
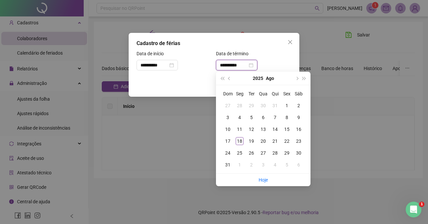
type input "**********"
click at [299, 78] on button "next-year" at bounding box center [296, 78] width 7 height 13
type input "**********"
click at [248, 116] on div "9" at bounding box center [252, 117] width 8 height 8
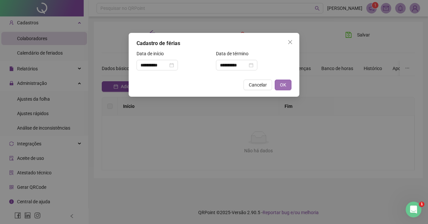
click at [276, 81] on button "OK" at bounding box center [283, 84] width 17 height 11
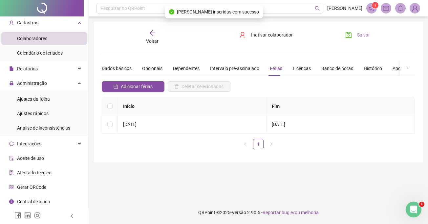
click at [357, 32] on button "Salvar" at bounding box center [357, 35] width 34 height 11
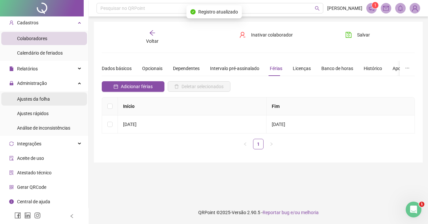
click at [55, 101] on li "Ajustes da folha" at bounding box center [44, 98] width 86 height 13
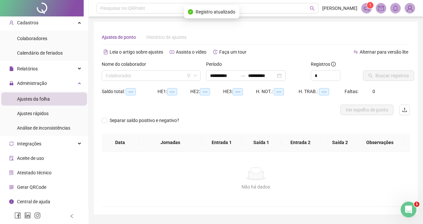
type input "**********"
click at [142, 80] on input "search" at bounding box center [148, 76] width 85 height 10
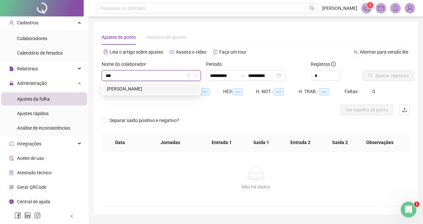
type input "****"
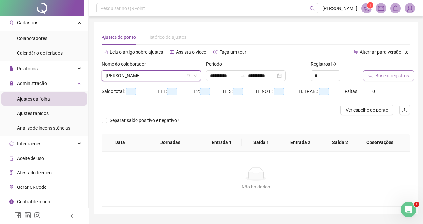
click at [390, 73] on span "Buscar registros" at bounding box center [392, 75] width 33 height 7
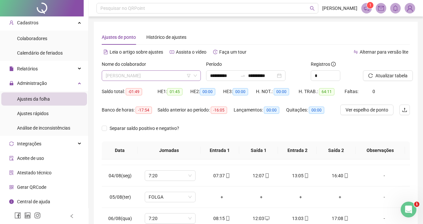
click at [164, 76] on span "[PERSON_NAME]" at bounding box center [151, 76] width 91 height 10
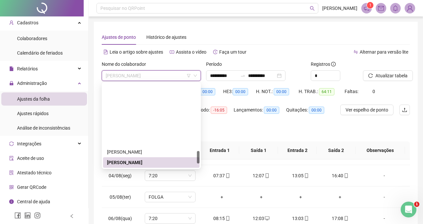
scroll to position [444, 0]
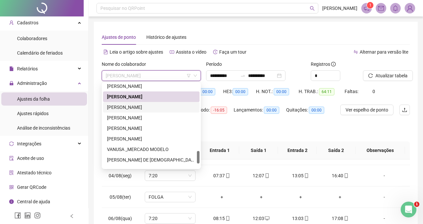
click at [147, 107] on div "[PERSON_NAME]" at bounding box center [151, 106] width 89 height 7
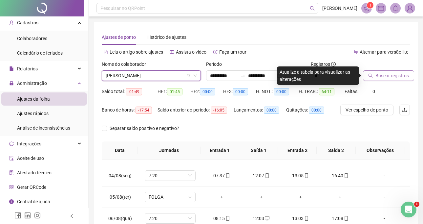
click at [394, 78] on span "Buscar registros" at bounding box center [392, 75] width 33 height 7
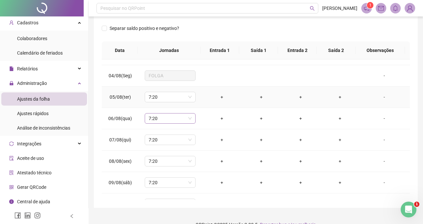
scroll to position [112, 0]
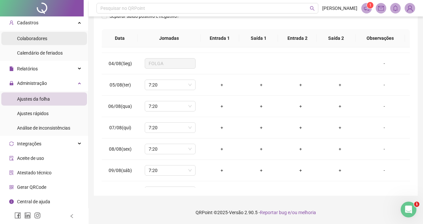
click at [68, 42] on li "Colaboradores" at bounding box center [44, 38] width 86 height 13
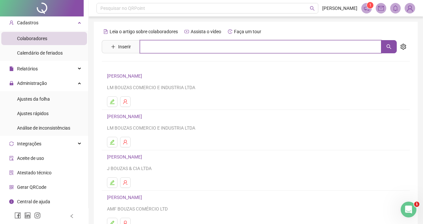
click at [183, 46] on input "text" at bounding box center [261, 46] width 242 height 13
type input "*****"
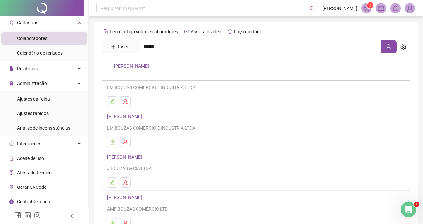
click at [149, 65] on link "[PERSON_NAME]" at bounding box center [131, 65] width 35 height 5
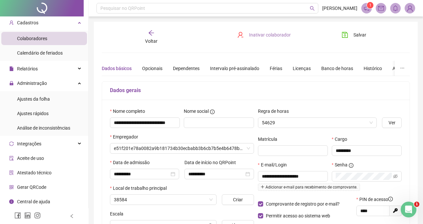
type input "**********"
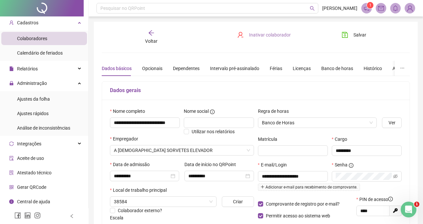
click at [252, 37] on span "Inativar colaborador" at bounding box center [270, 34] width 42 height 7
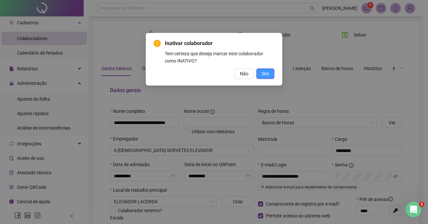
click at [269, 73] on span "Sim" at bounding box center [266, 73] width 8 height 7
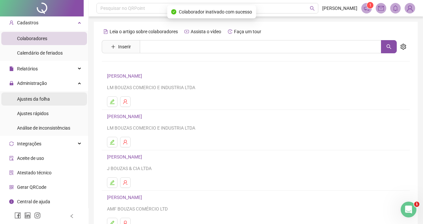
click at [40, 100] on span "Ajustes da folha" at bounding box center [33, 98] width 33 height 5
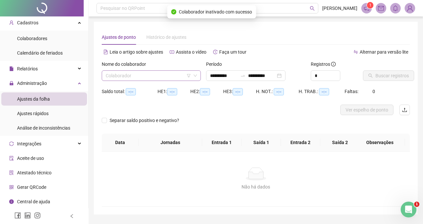
type input "**********"
click at [151, 73] on input "search" at bounding box center [148, 76] width 85 height 10
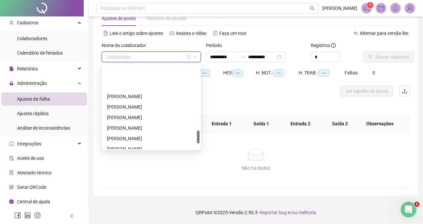
scroll to position [427, 0]
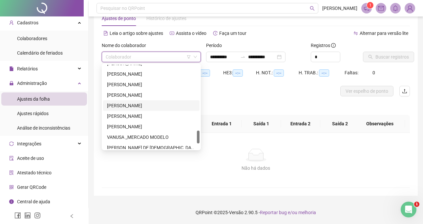
click at [127, 106] on div "[PERSON_NAME]" at bounding box center [151, 105] width 89 height 7
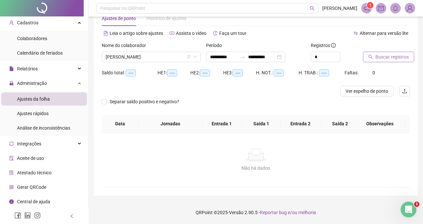
click at [393, 57] on span "Buscar registros" at bounding box center [392, 56] width 33 height 7
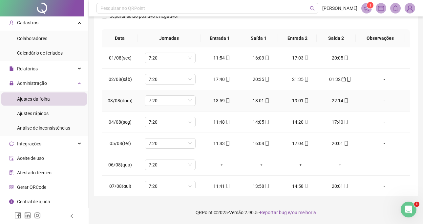
scroll to position [131, 0]
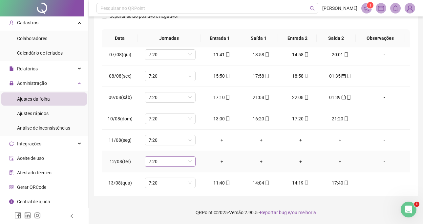
click at [182, 158] on span "7:20" at bounding box center [170, 161] width 43 height 10
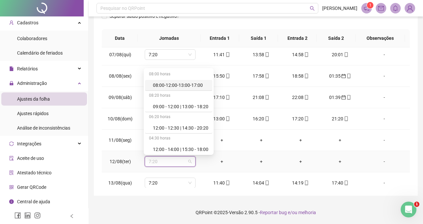
type input "*"
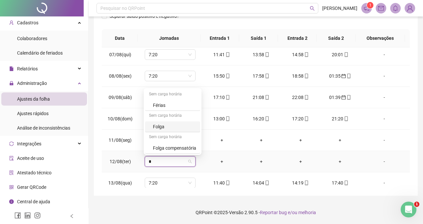
click at [173, 125] on div "Folga" at bounding box center [174, 126] width 43 height 7
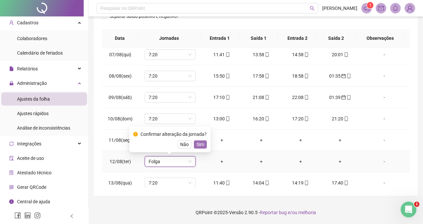
click at [197, 144] on span "Sim" at bounding box center [201, 144] width 8 height 7
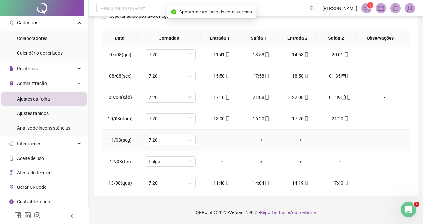
click at [385, 143] on div "-" at bounding box center [384, 139] width 39 height 7
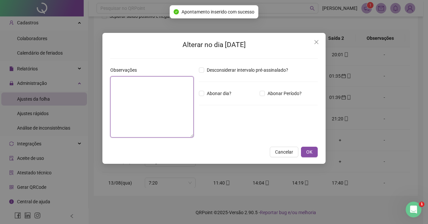
drag, startPoint x: 140, startPoint y: 114, endPoint x: 412, endPoint y: 61, distance: 277.6
click at [140, 113] on textarea at bounding box center [151, 106] width 83 height 61
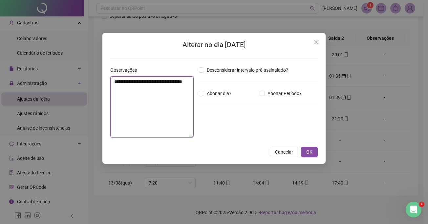
drag, startPoint x: 120, startPoint y: 85, endPoint x: 181, endPoint y: 92, distance: 61.4
click at [181, 92] on textarea "**********" at bounding box center [151, 106] width 83 height 61
type textarea "**********"
click at [205, 95] on span "Abonar dia?" at bounding box center [219, 93] width 30 height 7
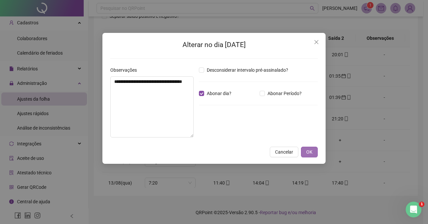
click at [312, 153] on button "OK" at bounding box center [309, 151] width 17 height 11
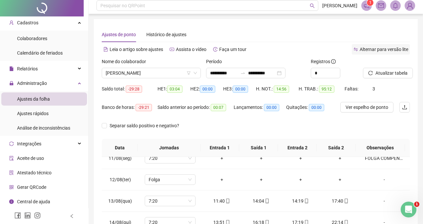
scroll to position [0, 0]
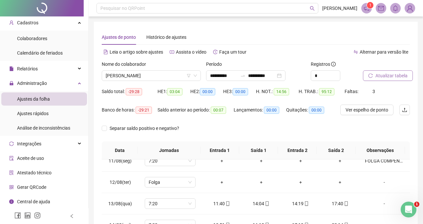
click at [383, 74] on span "Atualizar tabela" at bounding box center [392, 75] width 32 height 7
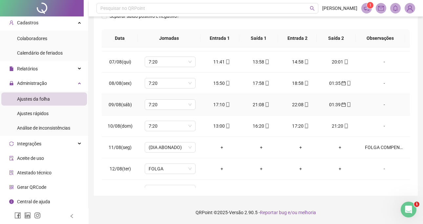
scroll to position [58, 0]
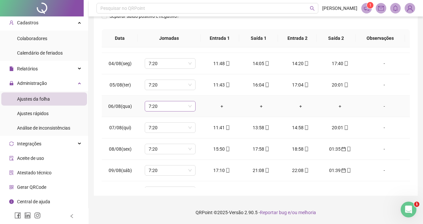
click at [174, 102] on span "7:20" at bounding box center [170, 106] width 43 height 10
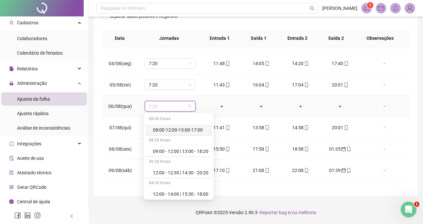
type input "*"
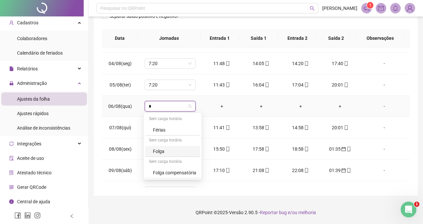
click at [169, 151] on div "Folga" at bounding box center [174, 150] width 43 height 7
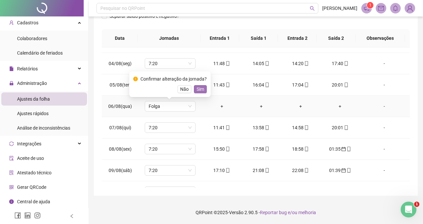
click at [198, 90] on span "Sim" at bounding box center [201, 88] width 8 height 7
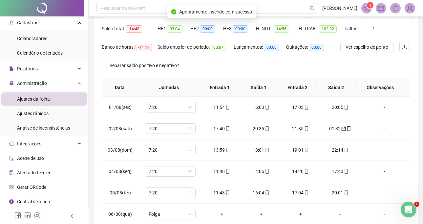
scroll to position [13, 0]
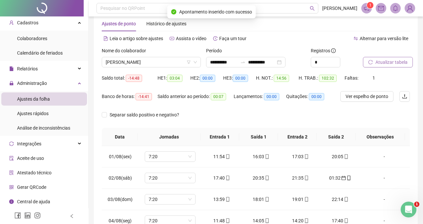
click at [399, 61] on span "Atualizar tabela" at bounding box center [392, 61] width 32 height 7
click at [157, 61] on span "[PERSON_NAME]" at bounding box center [151, 62] width 91 height 10
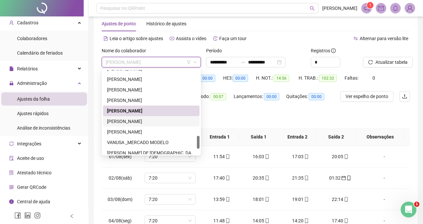
drag, startPoint x: 153, startPoint y: 119, endPoint x: 151, endPoint y: 101, distance: 17.9
click at [151, 119] on div "[PERSON_NAME]" at bounding box center [151, 121] width 89 height 7
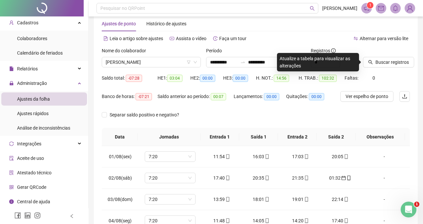
click at [395, 56] on div "Buscar registros" at bounding box center [386, 57] width 47 height 20
click at [378, 64] on span "Buscar registros" at bounding box center [392, 61] width 33 height 7
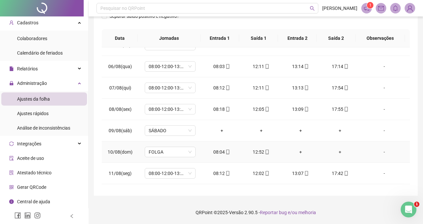
scroll to position [98, 0]
click at [175, 152] on span "FOLGA" at bounding box center [170, 151] width 43 height 10
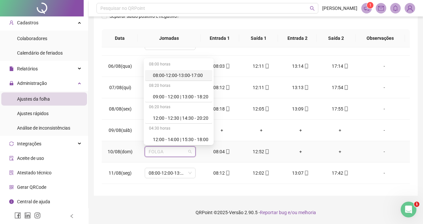
type input "*"
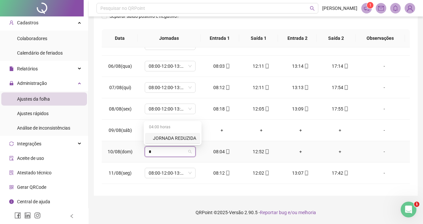
click at [172, 140] on div "JORNADA REDUZIDA" at bounding box center [174, 137] width 43 height 7
click at [200, 132] on span "Sim" at bounding box center [201, 134] width 8 height 7
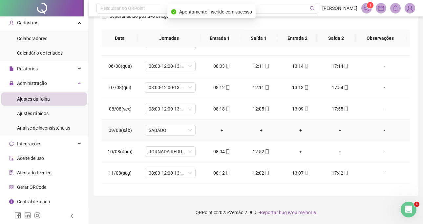
click at [168, 124] on td "SÁBADO" at bounding box center [171, 130] width 64 height 21
click at [170, 132] on span "SÁBADO" at bounding box center [170, 130] width 43 height 10
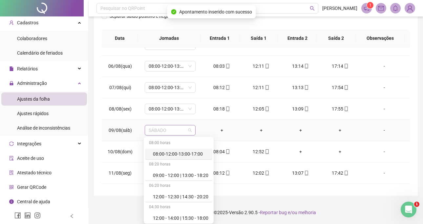
type input "*"
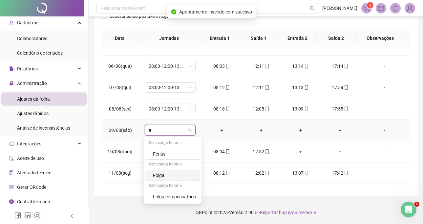
click at [176, 172] on div "Folga" at bounding box center [174, 174] width 43 height 7
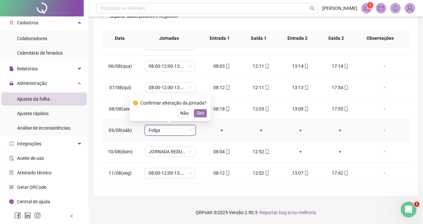
click at [197, 114] on span "Sim" at bounding box center [201, 112] width 8 height 7
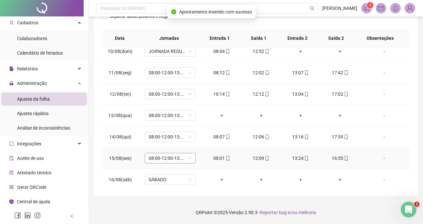
scroll to position [223, 0]
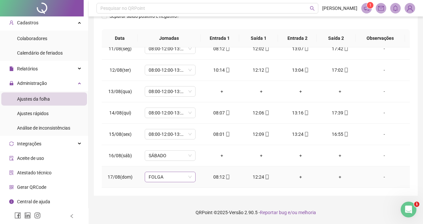
click at [172, 176] on span "FOLGA" at bounding box center [170, 177] width 43 height 10
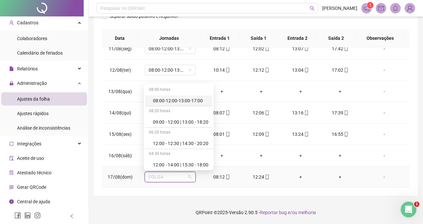
type input "*"
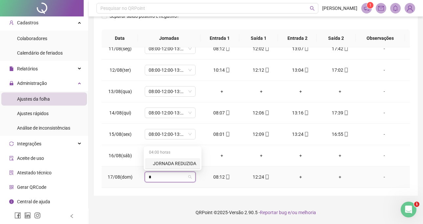
click at [168, 164] on div "JORNADA REDUZIDA" at bounding box center [174, 163] width 43 height 7
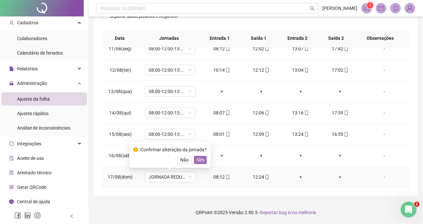
click at [203, 157] on button "Sim" at bounding box center [200, 160] width 13 height 8
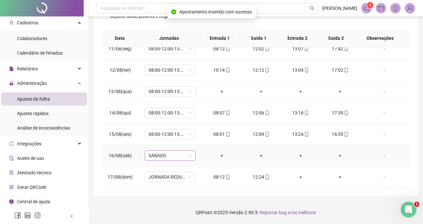
click at [176, 157] on span "SÁBADO" at bounding box center [170, 155] width 43 height 10
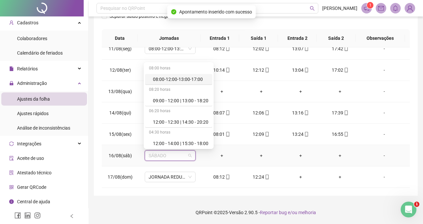
type input "*"
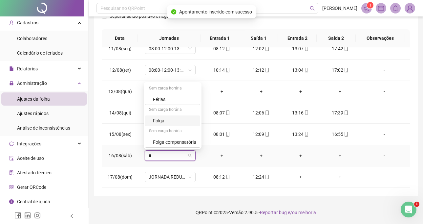
click at [164, 116] on div "Folga" at bounding box center [172, 120] width 55 height 11
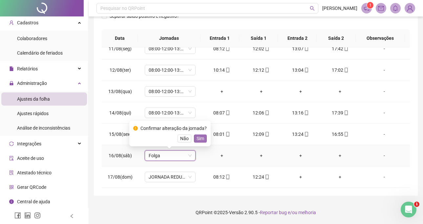
click at [197, 136] on span "Sim" at bounding box center [201, 138] width 8 height 7
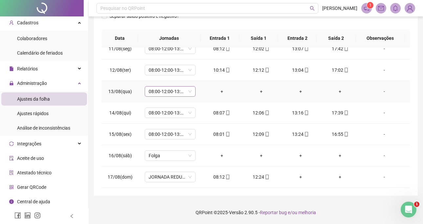
click at [170, 94] on span "08:00-12:00-13:00-17:00" at bounding box center [170, 91] width 43 height 10
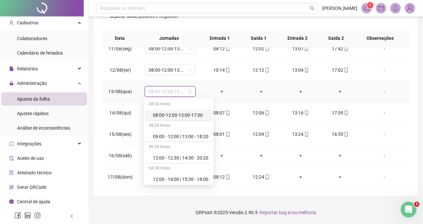
type input "*"
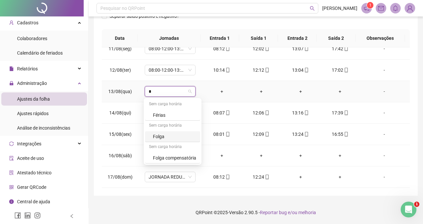
click at [173, 139] on div "Folga" at bounding box center [174, 136] width 43 height 7
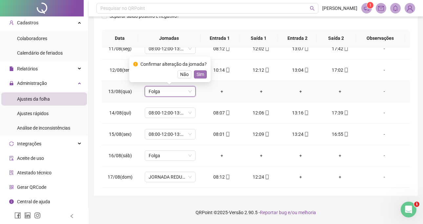
click at [197, 75] on span "Sim" at bounding box center [201, 74] width 8 height 7
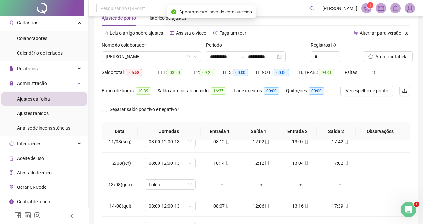
scroll to position [13, 0]
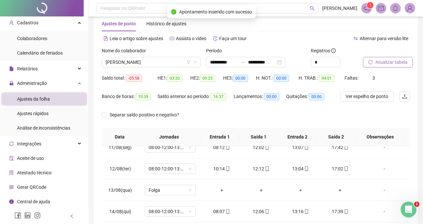
click at [381, 66] on button "Atualizar tabela" at bounding box center [388, 62] width 50 height 11
click at [158, 69] on div "Nome do colaborador [PERSON_NAME]" at bounding box center [151, 60] width 104 height 26
click at [167, 63] on span "[PERSON_NAME]" at bounding box center [151, 62] width 91 height 10
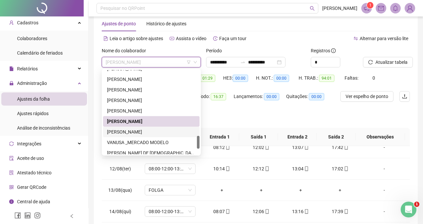
click at [162, 128] on div "[PERSON_NAME]" at bounding box center [151, 131] width 89 height 7
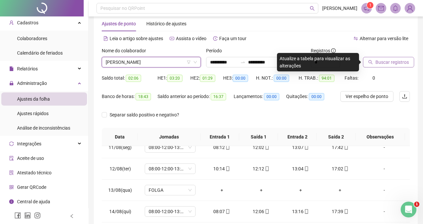
click at [398, 61] on span "Buscar registros" at bounding box center [392, 61] width 33 height 7
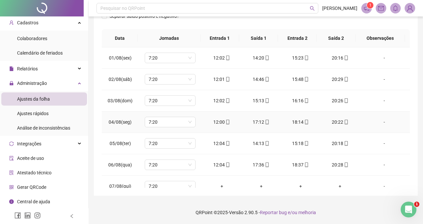
scroll to position [66, 0]
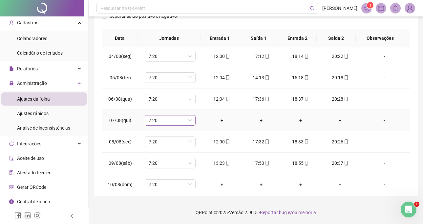
click at [170, 123] on span "7:20" at bounding box center [170, 120] width 43 height 10
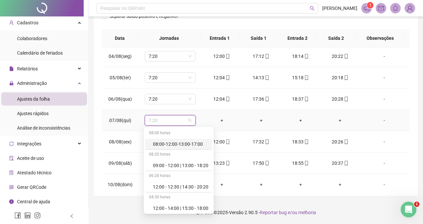
type input "*"
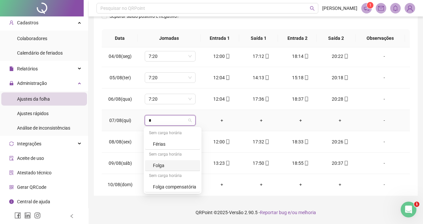
click at [170, 171] on div "Sem carga horária" at bounding box center [172, 176] width 55 height 11
click at [175, 167] on div "Folga" at bounding box center [174, 165] width 43 height 7
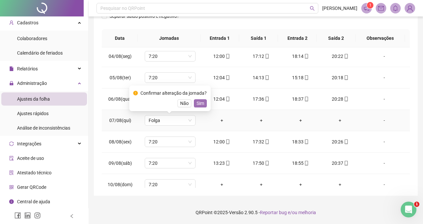
click at [202, 104] on span "Sim" at bounding box center [201, 102] width 8 height 7
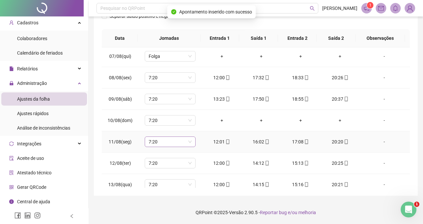
scroll to position [131, 0]
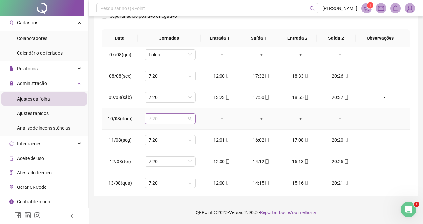
click at [163, 121] on span "7:20" at bounding box center [170, 119] width 43 height 10
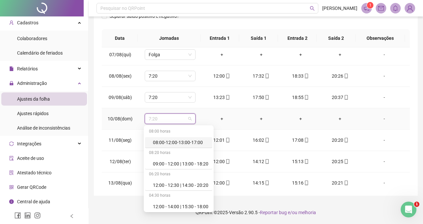
type input "*"
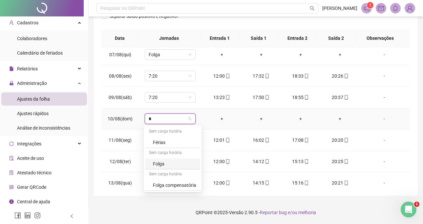
click at [178, 172] on div "Sem carga horária" at bounding box center [172, 174] width 55 height 11
click at [175, 166] on div "Folga" at bounding box center [174, 163] width 43 height 7
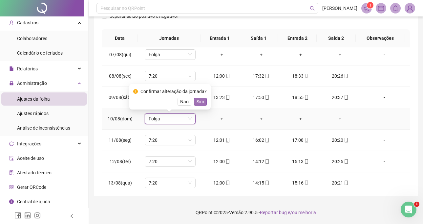
click at [201, 101] on span "Sim" at bounding box center [201, 101] width 8 height 7
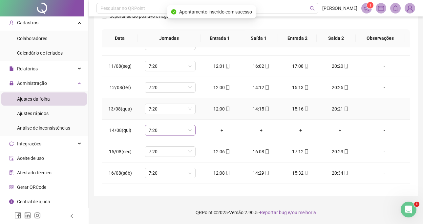
scroll to position [223, 0]
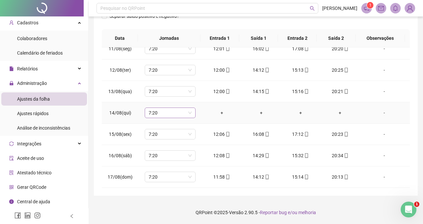
click at [165, 114] on span "7:20" at bounding box center [170, 113] width 43 height 10
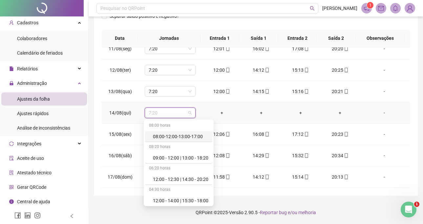
type input "*"
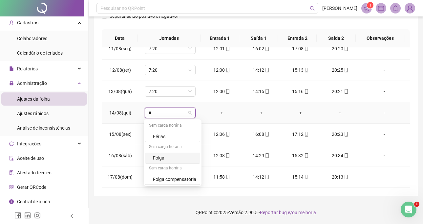
drag, startPoint x: 166, startPoint y: 157, endPoint x: 184, endPoint y: 145, distance: 21.9
click at [165, 157] on div "Folga" at bounding box center [174, 157] width 43 height 7
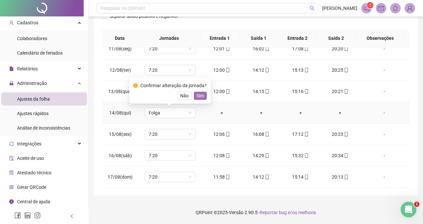
click at [202, 94] on span "Sim" at bounding box center [201, 95] width 8 height 7
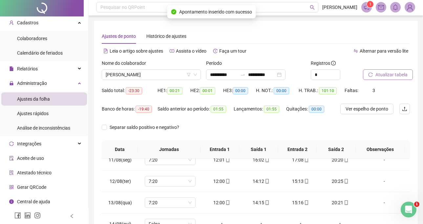
scroll to position [0, 0]
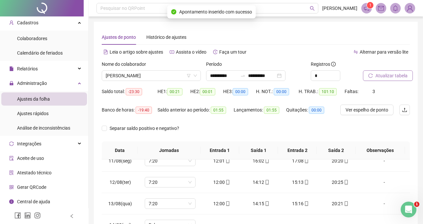
click at [376, 76] on span "Atualizar tabela" at bounding box center [392, 75] width 32 height 7
click at [176, 70] on div "Nome do colaborador" at bounding box center [151, 65] width 99 height 10
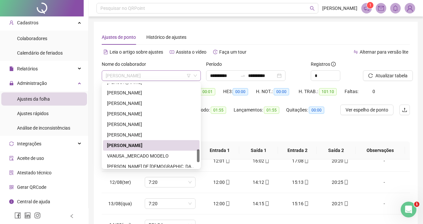
click at [170, 76] on span "[PERSON_NAME]" at bounding box center [151, 76] width 91 height 10
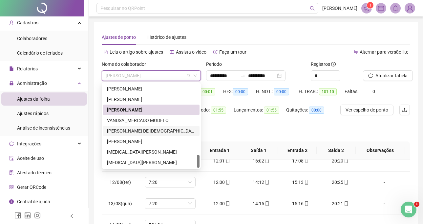
click at [157, 128] on div "[PERSON_NAME] DE [DEMOGRAPHIC_DATA]" at bounding box center [151, 130] width 89 height 7
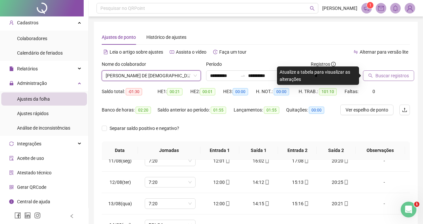
click at [383, 77] on span "Buscar registros" at bounding box center [392, 75] width 33 height 7
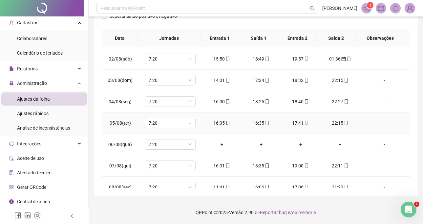
scroll to position [0, 0]
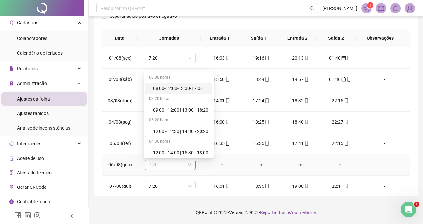
click at [172, 164] on span "7:20" at bounding box center [170, 165] width 43 height 10
type input "*"
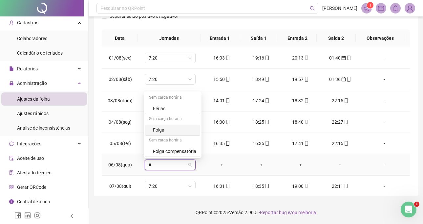
click at [162, 130] on div "Folga" at bounding box center [174, 129] width 43 height 7
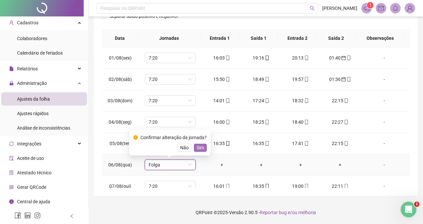
click at [197, 147] on span "Sim" at bounding box center [201, 147] width 8 height 7
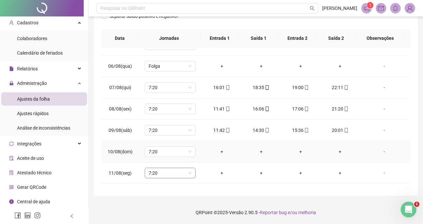
scroll to position [131, 0]
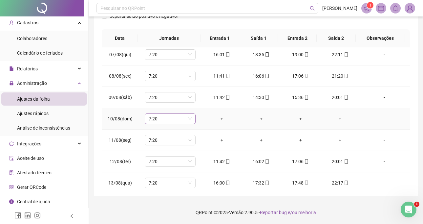
click at [170, 120] on span "7:20" at bounding box center [170, 119] width 43 height 10
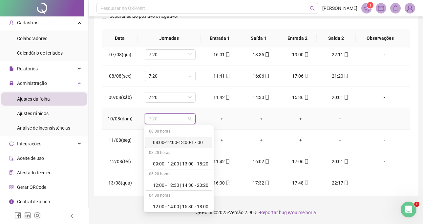
type input "*"
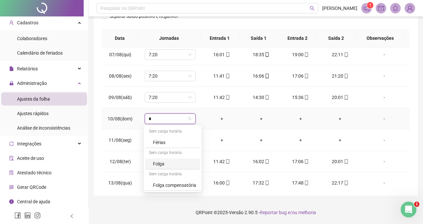
click at [177, 169] on div "Sem carga horária" at bounding box center [172, 174] width 55 height 11
click at [167, 166] on div "Folga" at bounding box center [174, 163] width 43 height 7
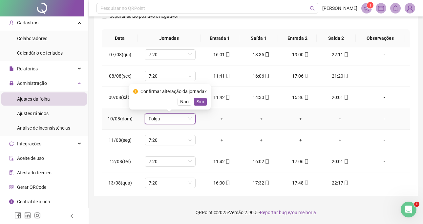
drag, startPoint x: 201, startPoint y: 98, endPoint x: 183, endPoint y: 127, distance: 34.1
click at [198, 101] on span "Sim" at bounding box center [201, 101] width 8 height 7
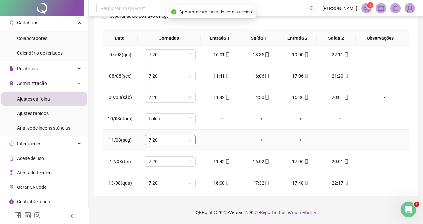
click at [169, 143] on span "7:20" at bounding box center [170, 140] width 43 height 10
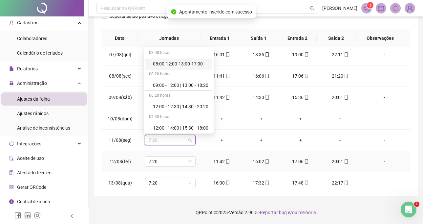
type input "*"
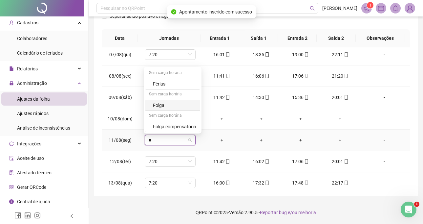
click at [173, 105] on div "Folga" at bounding box center [174, 104] width 43 height 7
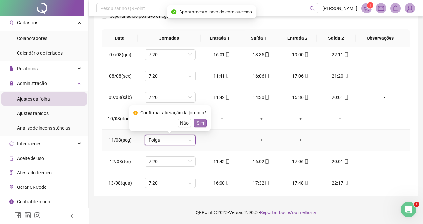
click at [197, 123] on span "Sim" at bounding box center [201, 122] width 8 height 7
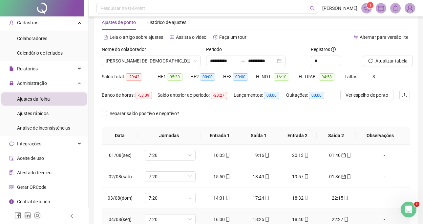
scroll to position [13, 0]
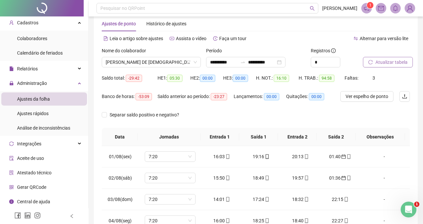
click at [392, 58] on button "Atualizar tabela" at bounding box center [388, 62] width 50 height 11
click at [168, 60] on span "[PERSON_NAME] DE [DEMOGRAPHIC_DATA]" at bounding box center [151, 62] width 91 height 10
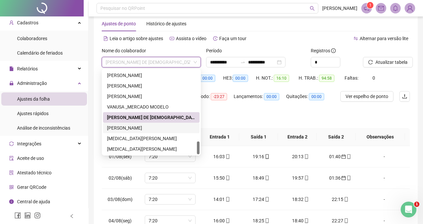
drag, startPoint x: 144, startPoint y: 125, endPoint x: 175, endPoint y: 120, distance: 30.9
click at [143, 125] on div "[PERSON_NAME]" at bounding box center [151, 127] width 89 height 7
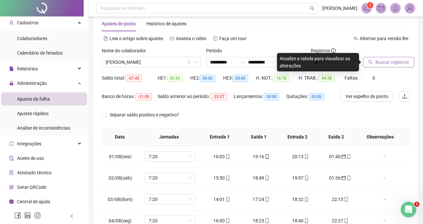
click at [384, 62] on span "Buscar registros" at bounding box center [392, 61] width 33 height 7
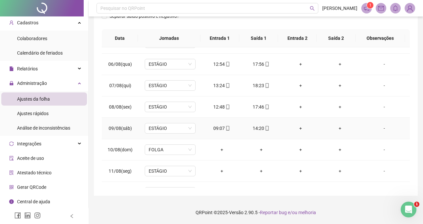
scroll to position [131, 0]
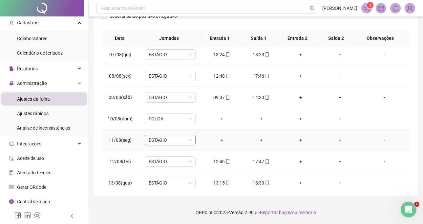
click at [176, 139] on span "ESTÁGIO" at bounding box center [170, 140] width 43 height 10
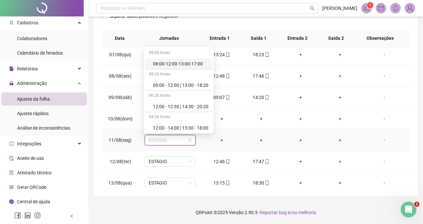
type input "*"
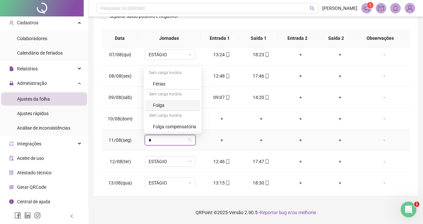
click at [172, 100] on div "Folga" at bounding box center [172, 105] width 55 height 11
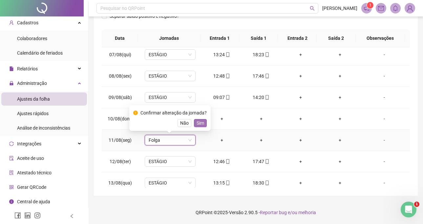
click at [201, 121] on span "Sim" at bounding box center [201, 122] width 8 height 7
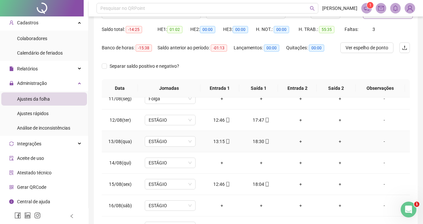
scroll to position [66, 0]
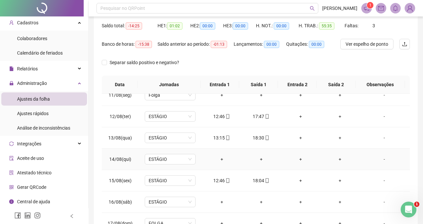
click at [382, 159] on div "-" at bounding box center [384, 158] width 39 height 7
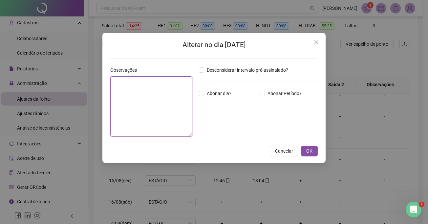
click at [156, 112] on textarea at bounding box center [151, 106] width 82 height 60
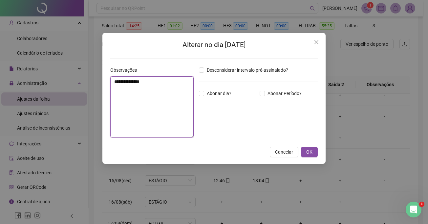
type textarea "**********"
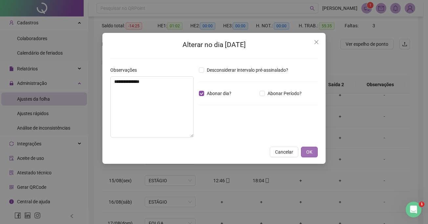
click at [310, 155] on span "OK" at bounding box center [309, 151] width 6 height 7
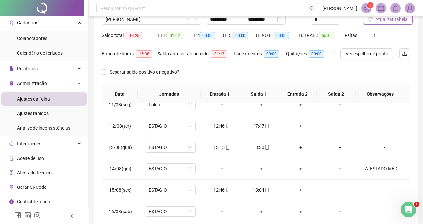
scroll to position [0, 0]
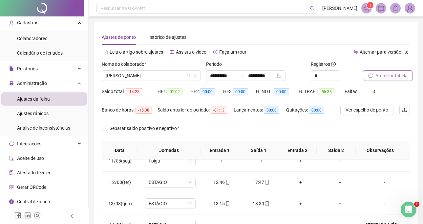
click at [388, 78] on span "Atualizar tabela" at bounding box center [392, 75] width 32 height 7
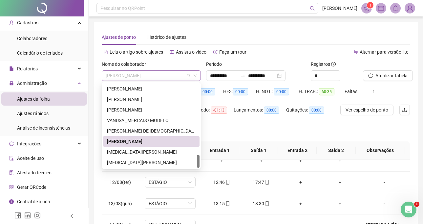
click at [167, 80] on span "[PERSON_NAME]" at bounding box center [151, 76] width 91 height 10
click at [156, 152] on div "[MEDICAL_DATA][PERSON_NAME]" at bounding box center [151, 151] width 89 height 7
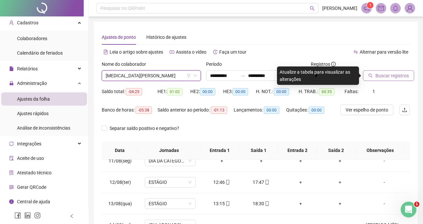
click at [389, 72] on span "Buscar registros" at bounding box center [392, 75] width 33 height 7
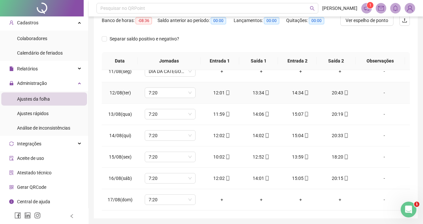
scroll to position [112, 0]
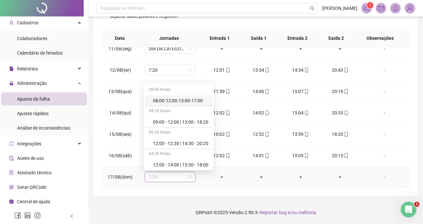
click at [178, 174] on span "7:20" at bounding box center [170, 177] width 43 height 10
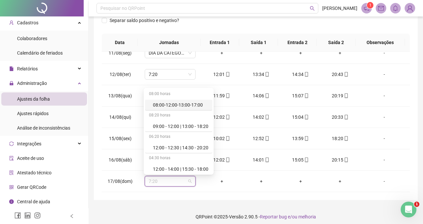
scroll to position [79, 0]
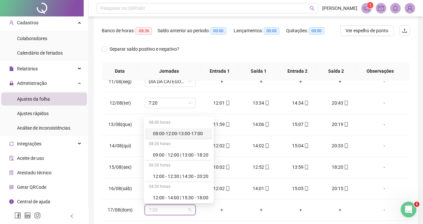
click at [210, 52] on div "Separar saldo positivo e negativo?" at bounding box center [256, 53] width 308 height 18
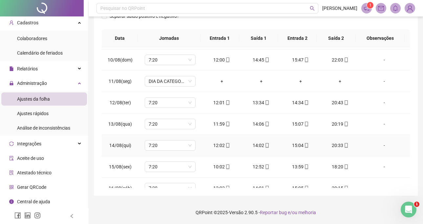
scroll to position [190, 0]
click at [188, 81] on span "DIA DA CATEGORIA (FERIADO SEM FOLGA)" at bounding box center [170, 81] width 43 height 10
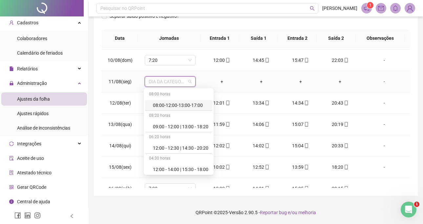
type input "*"
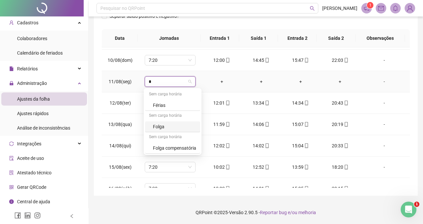
click at [180, 125] on div "Folga" at bounding box center [174, 126] width 43 height 7
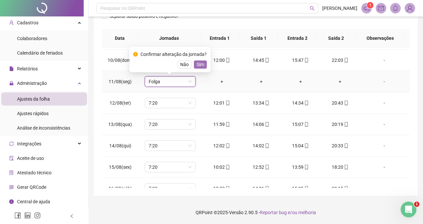
click at [200, 63] on span "Sim" at bounding box center [201, 64] width 8 height 7
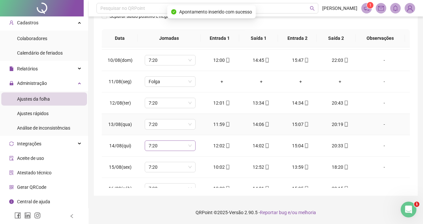
scroll to position [223, 0]
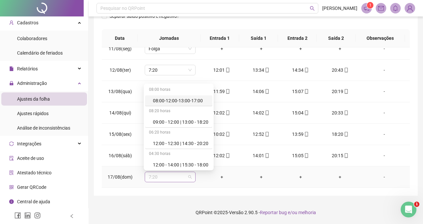
click at [165, 179] on span "7:20" at bounding box center [170, 177] width 43 height 10
type input "*"
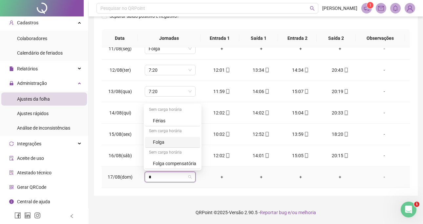
click at [167, 139] on div "Folga" at bounding box center [174, 141] width 43 height 7
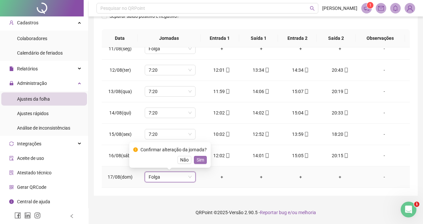
click at [197, 159] on span "Sim" at bounding box center [201, 159] width 8 height 7
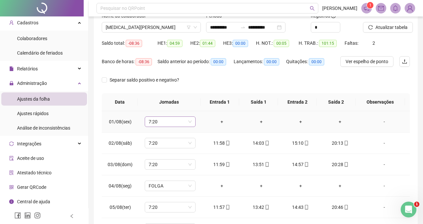
scroll to position [46, 0]
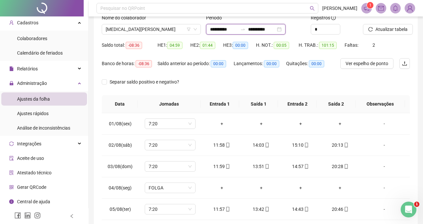
click at [221, 30] on input "**********" at bounding box center [224, 29] width 28 height 7
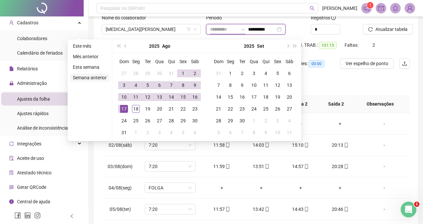
type input "**********"
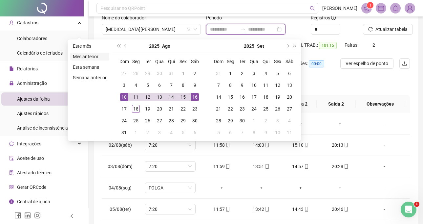
type input "**********"
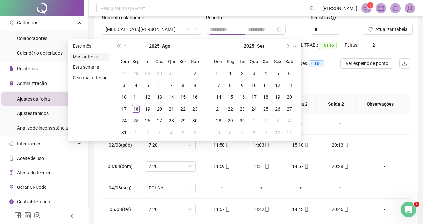
click at [94, 53] on li "Mês anterior" at bounding box center [89, 57] width 39 height 8
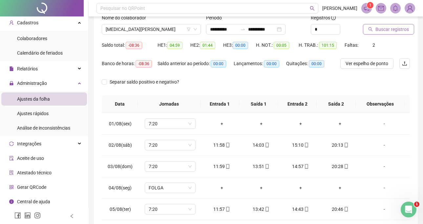
click at [377, 32] on span "Buscar registros" at bounding box center [392, 29] width 33 height 7
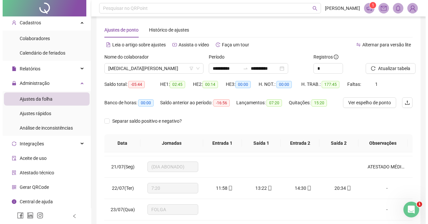
scroll to position [0, 0]
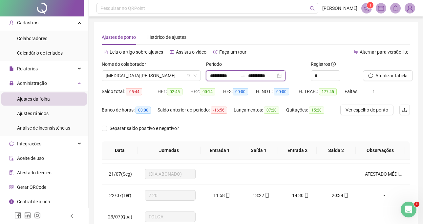
click at [219, 77] on input "**********" at bounding box center [224, 75] width 28 height 7
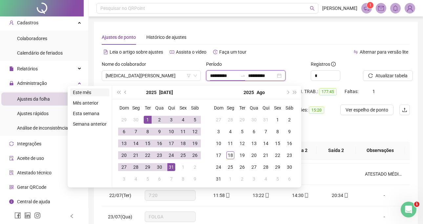
type input "**********"
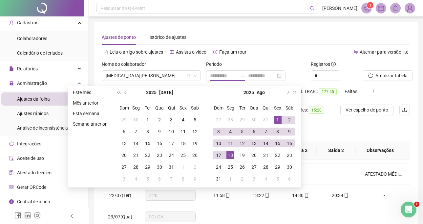
click at [95, 93] on li "Este mês" at bounding box center [89, 92] width 39 height 8
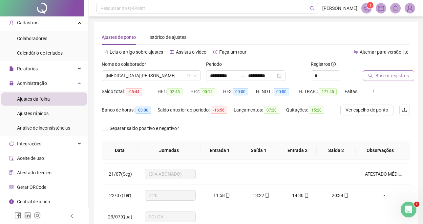
click at [390, 77] on span "Buscar registros" at bounding box center [392, 75] width 33 height 7
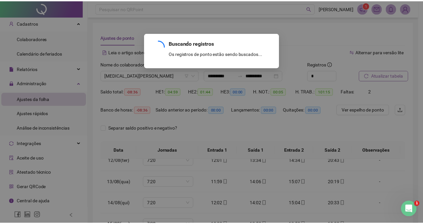
scroll to position [244, 0]
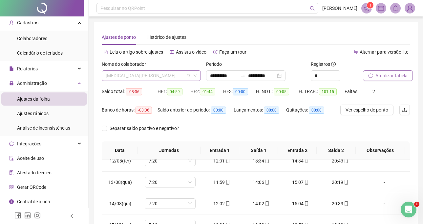
click at [148, 80] on span "[MEDICAL_DATA][PERSON_NAME]" at bounding box center [151, 76] width 91 height 10
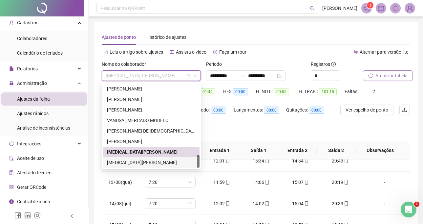
click at [134, 159] on div "[MEDICAL_DATA][PERSON_NAME]" at bounding box center [151, 162] width 89 height 7
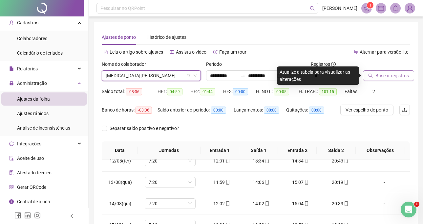
click at [373, 68] on div at bounding box center [378, 65] width 31 height 10
click at [376, 73] on span "Buscar registros" at bounding box center [392, 75] width 33 height 7
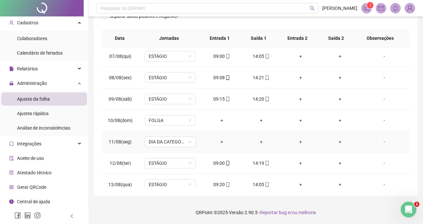
scroll to position [131, 0]
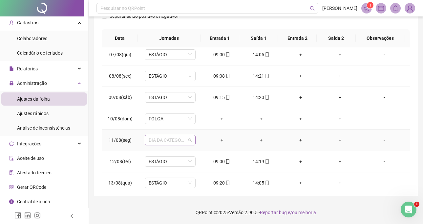
click at [167, 141] on span "DIA DA CATEGORIA (FERIADO SEM FOLGA)" at bounding box center [170, 140] width 43 height 10
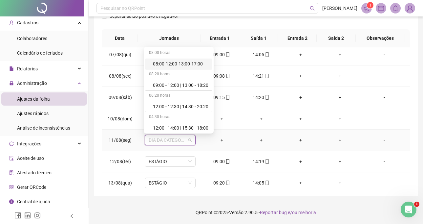
type input "*"
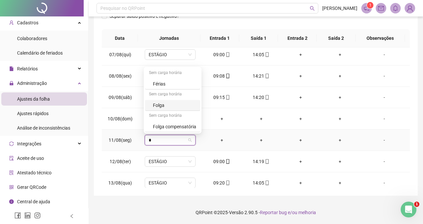
click at [170, 101] on div "Folga" at bounding box center [174, 104] width 43 height 7
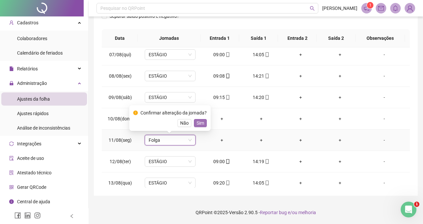
click at [197, 122] on span "Sim" at bounding box center [201, 122] width 8 height 7
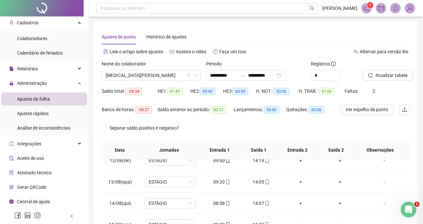
scroll to position [0, 0]
click at [391, 73] on span "Atualizar tabela" at bounding box center [392, 75] width 32 height 7
